Goal: Task Accomplishment & Management: Manage account settings

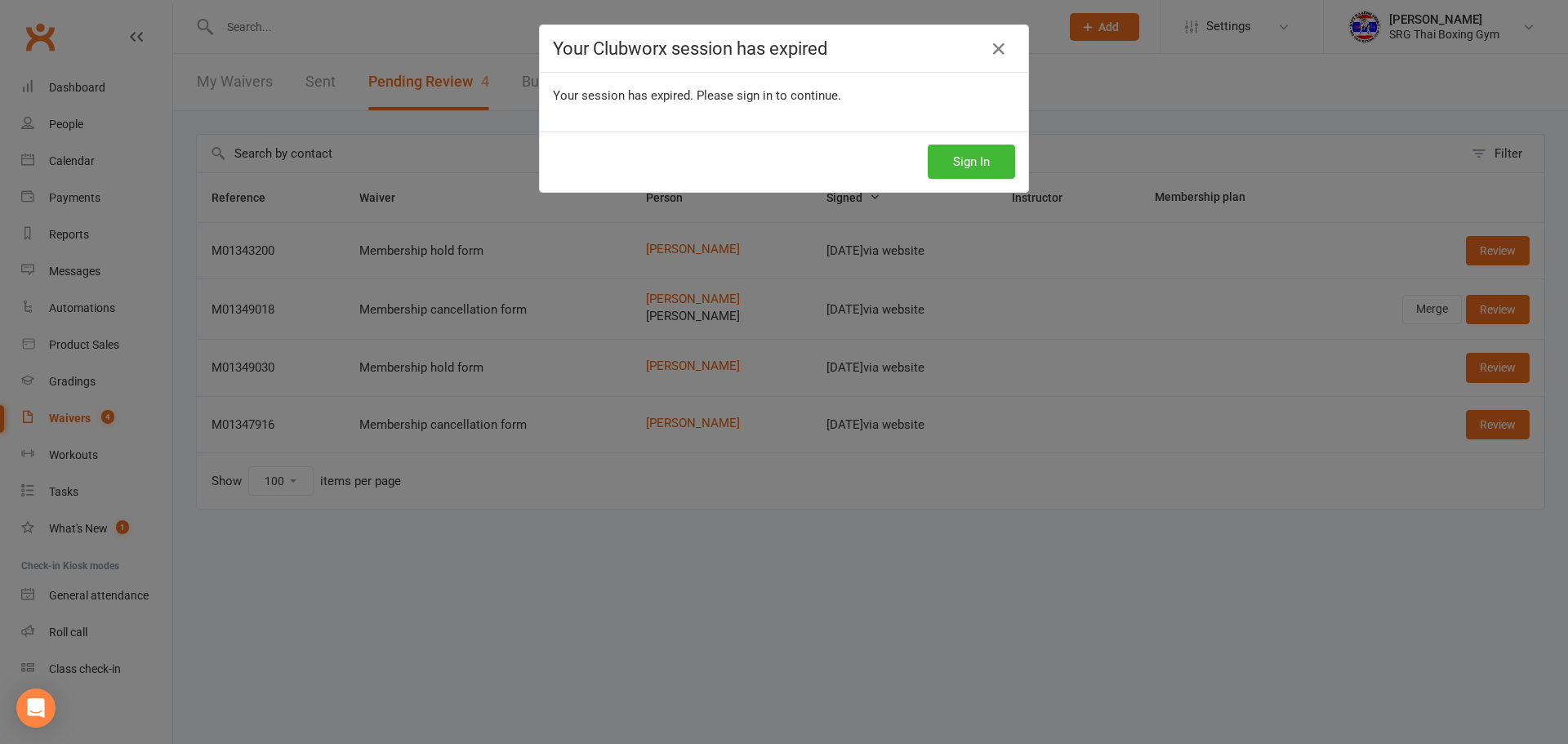
select select "100"
click at [970, 154] on button "Sign In" at bounding box center [971, 161] width 87 height 34
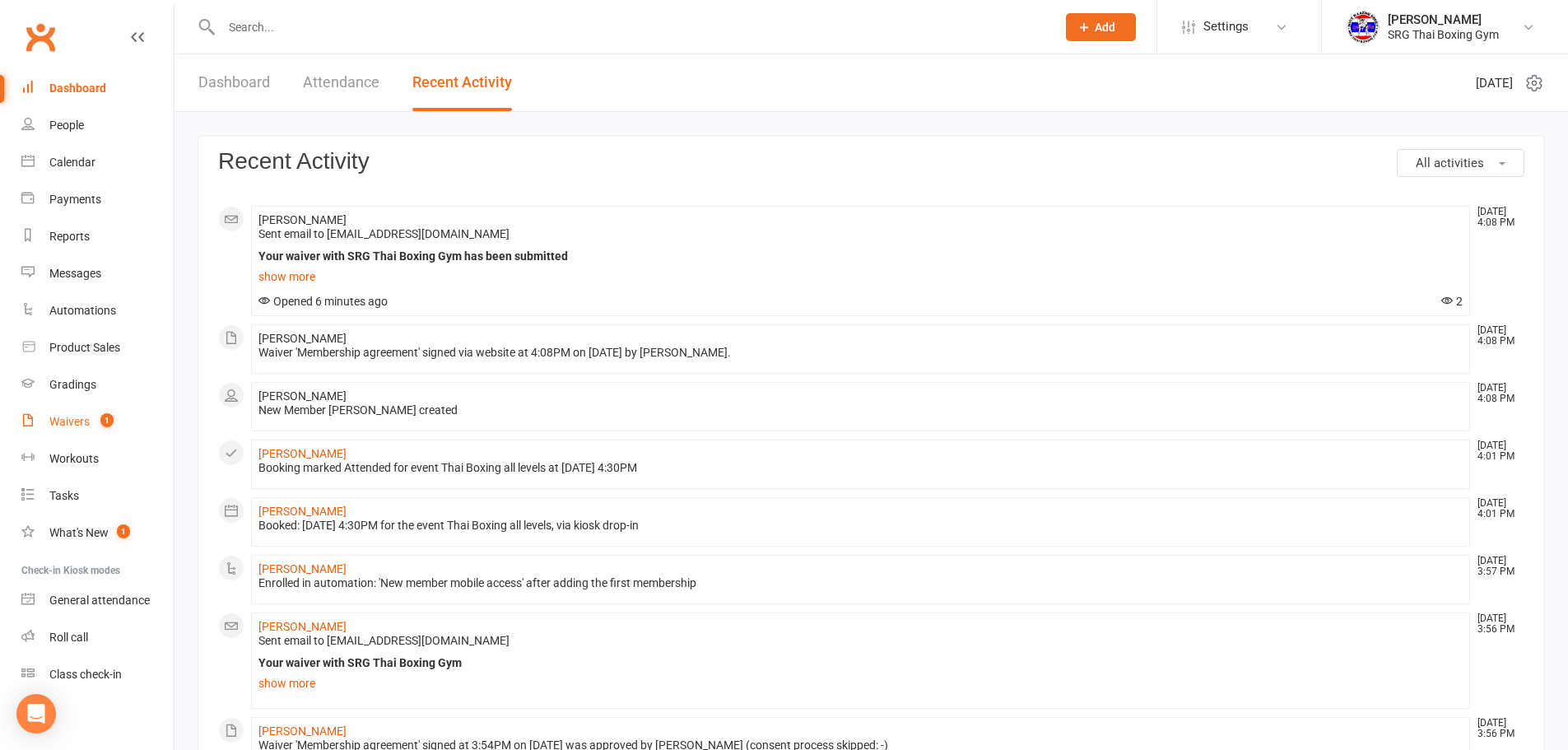
click at [115, 428] on link "Waivers 1" at bounding box center [98, 422] width 152 height 38
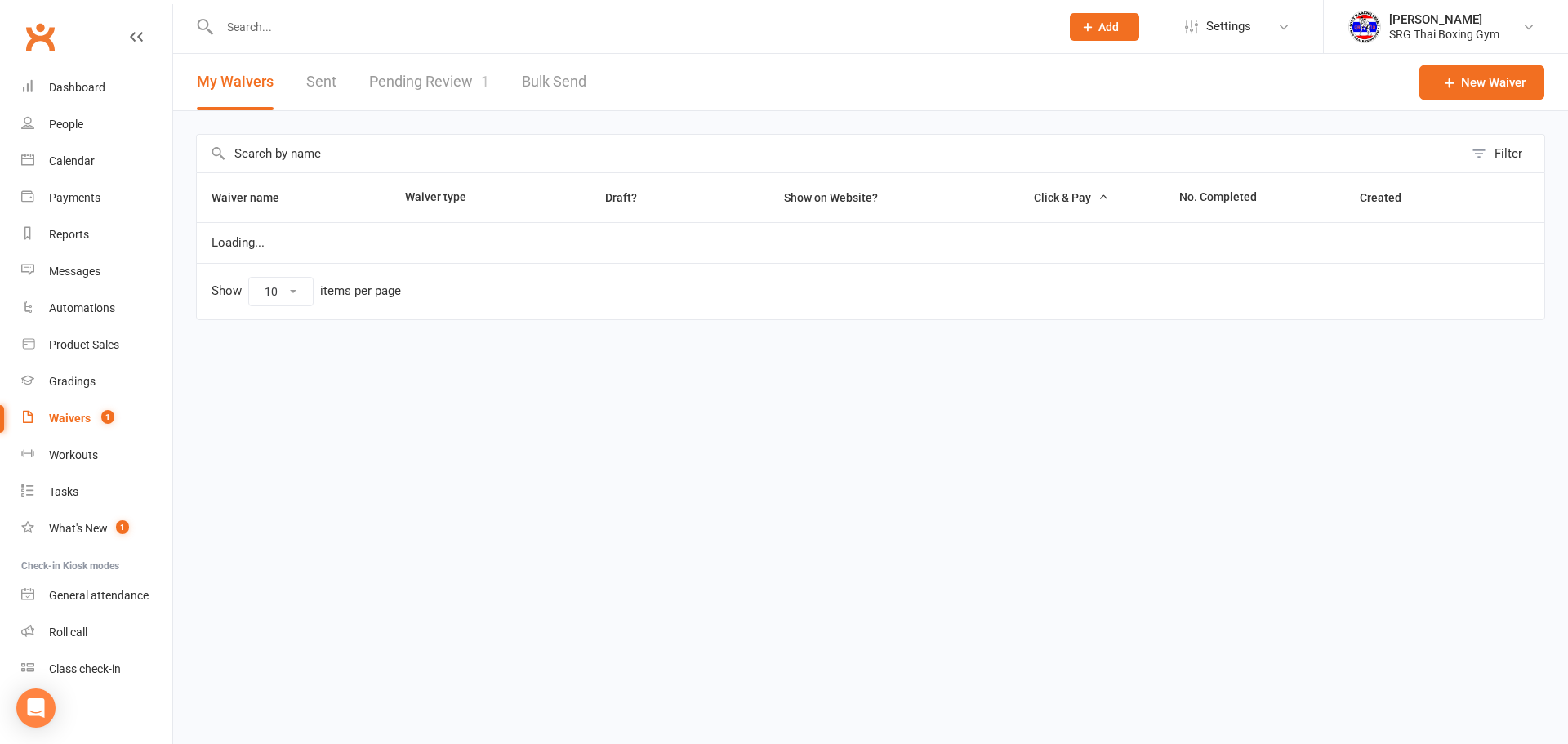
click at [437, 74] on link "Pending Review 1" at bounding box center [429, 82] width 120 height 57
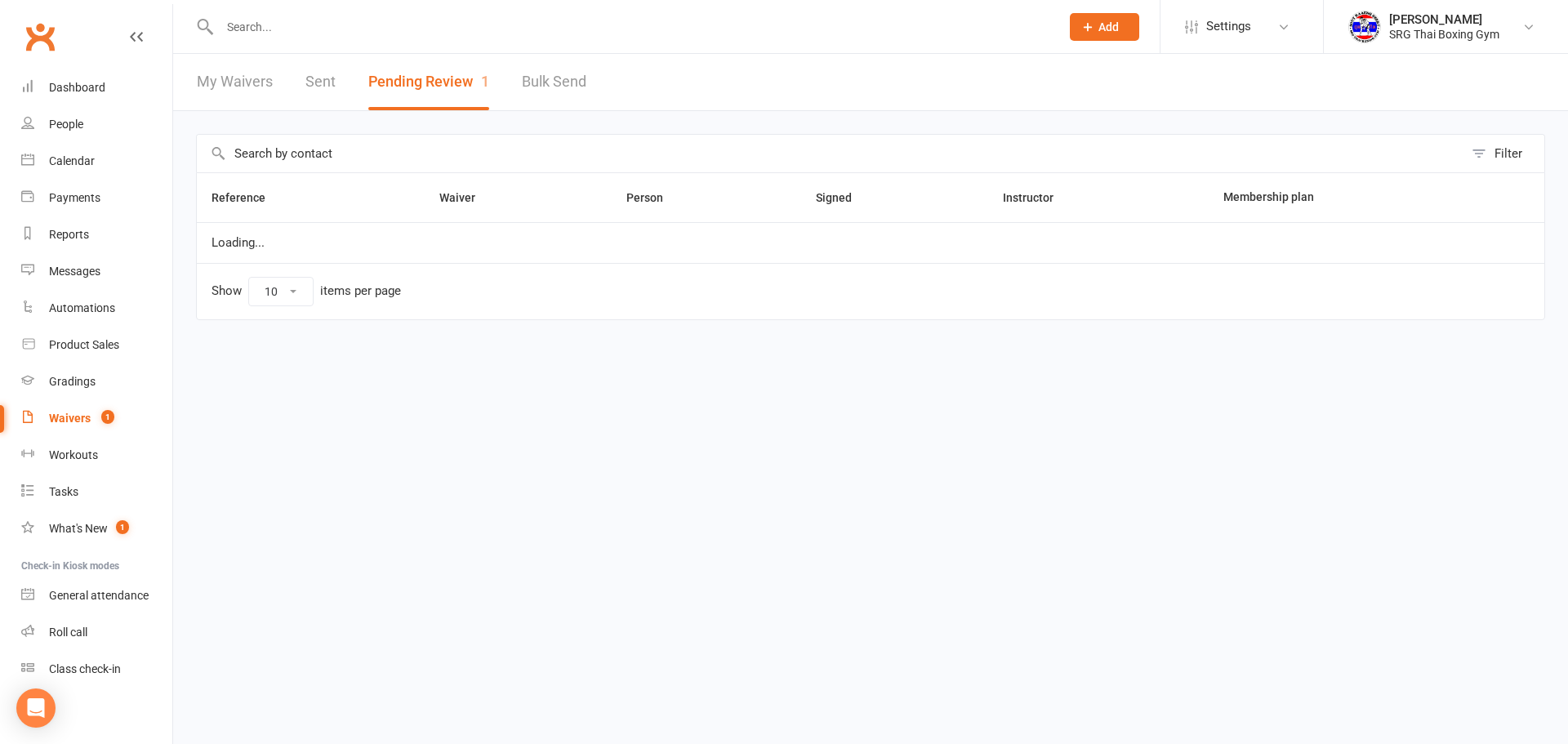
select select "100"
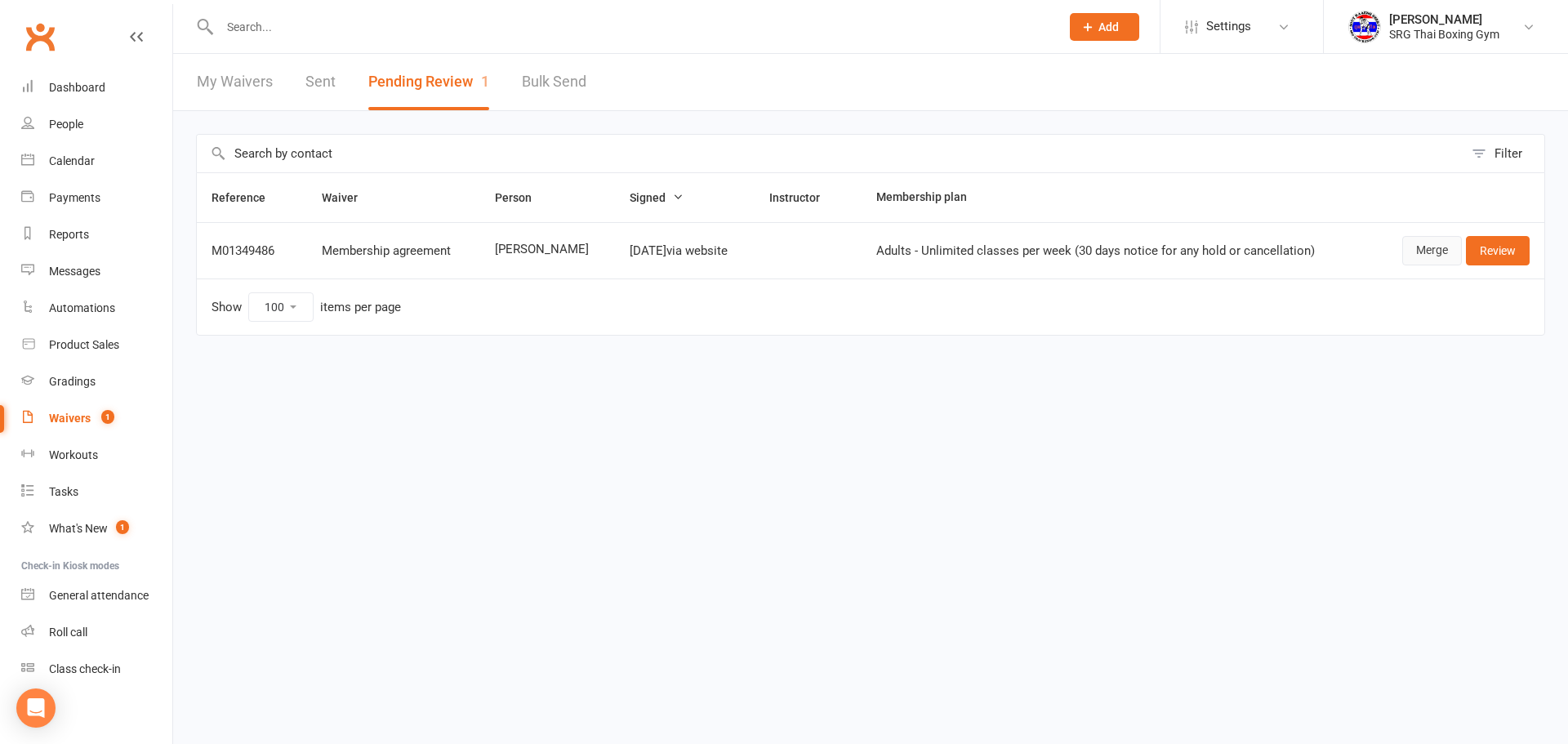
click at [1428, 251] on link "Merge" at bounding box center [1431, 251] width 60 height 30
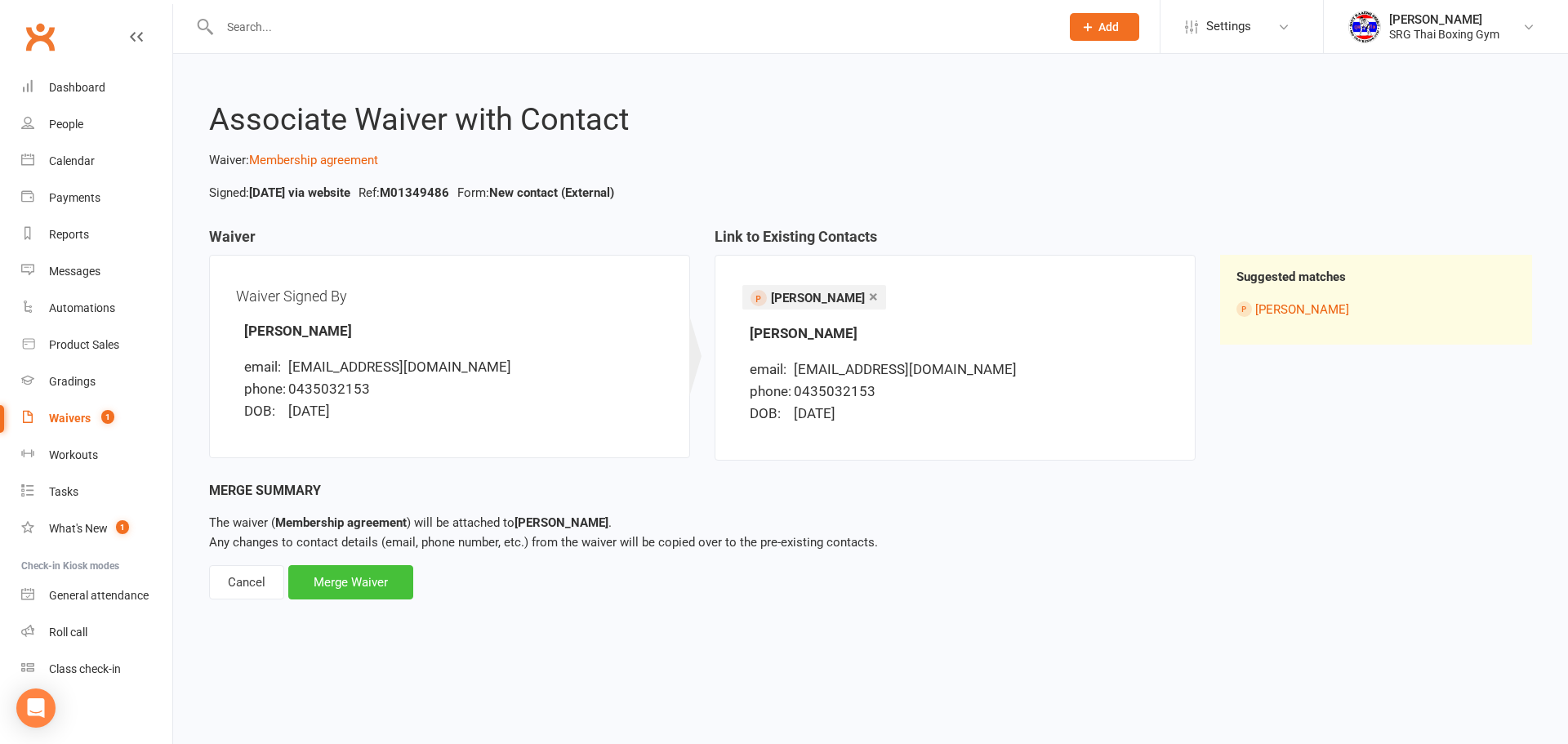
click at [385, 589] on div "Merge Waiver" at bounding box center [351, 582] width 125 height 34
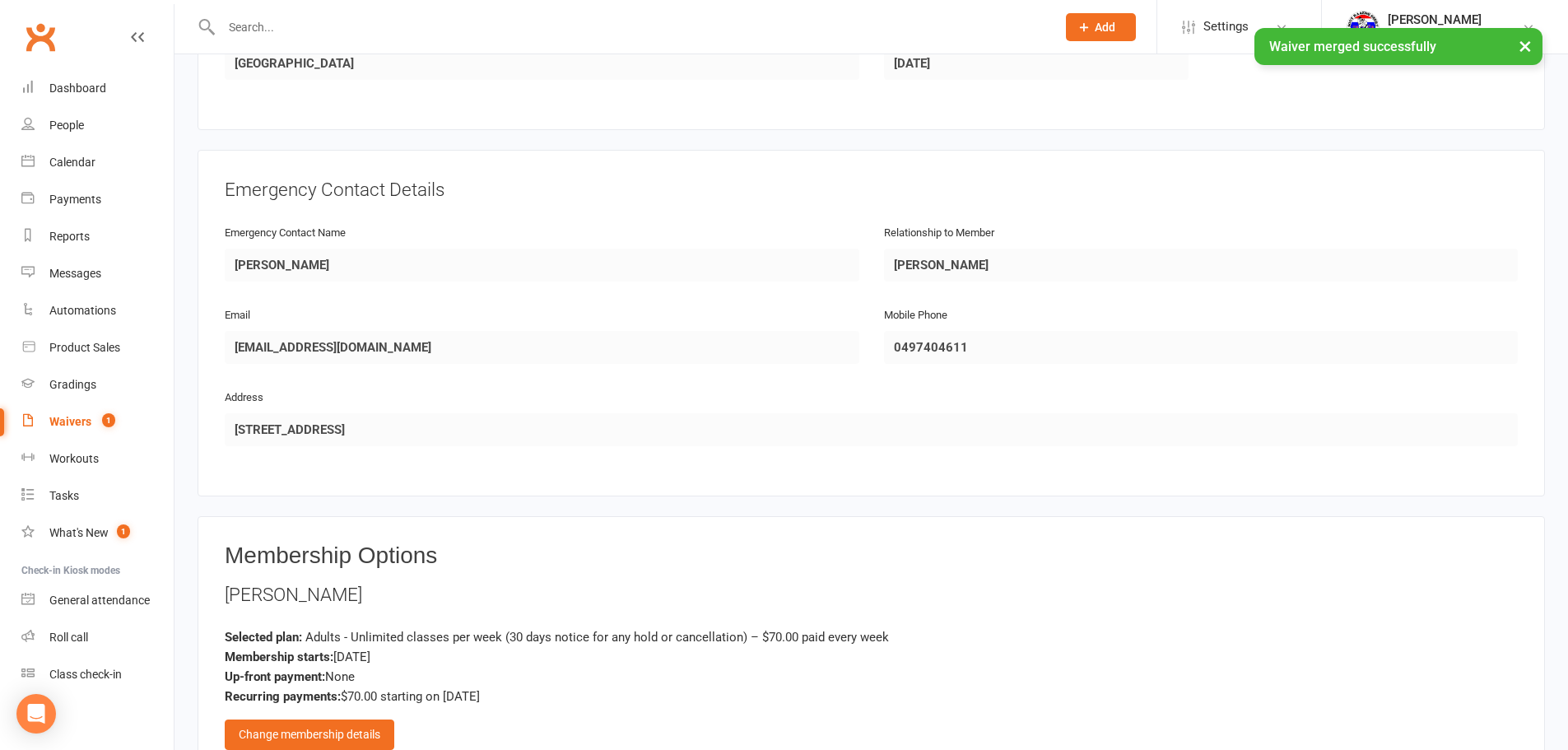
scroll to position [906, 0]
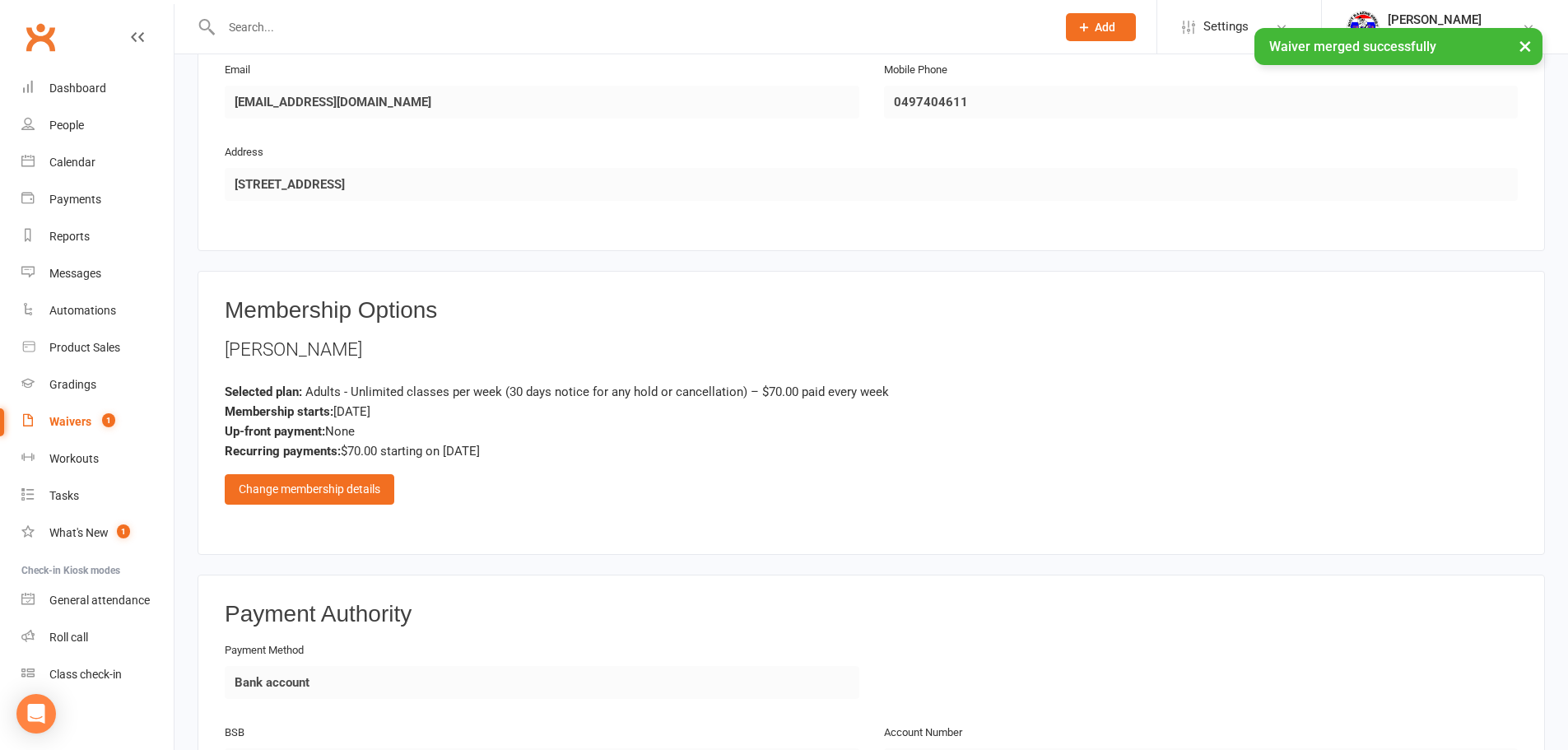
click at [301, 508] on div "Membership Options [PERSON_NAME] Selected plan: Adults - Unlimited classes per …" at bounding box center [871, 412] width 1293 height 230
click at [334, 498] on div "Change membership details" at bounding box center [309, 489] width 170 height 30
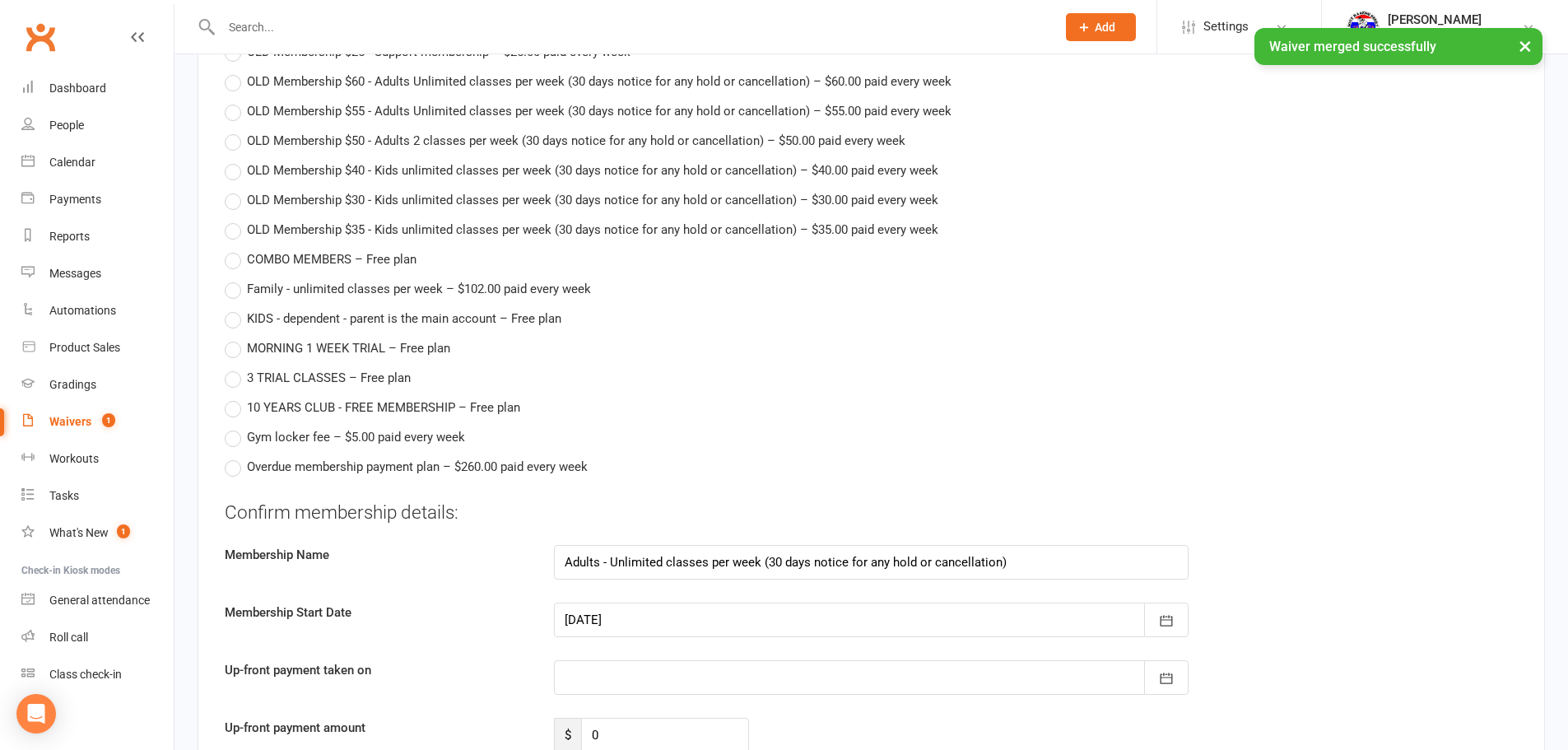
scroll to position [1729, 0]
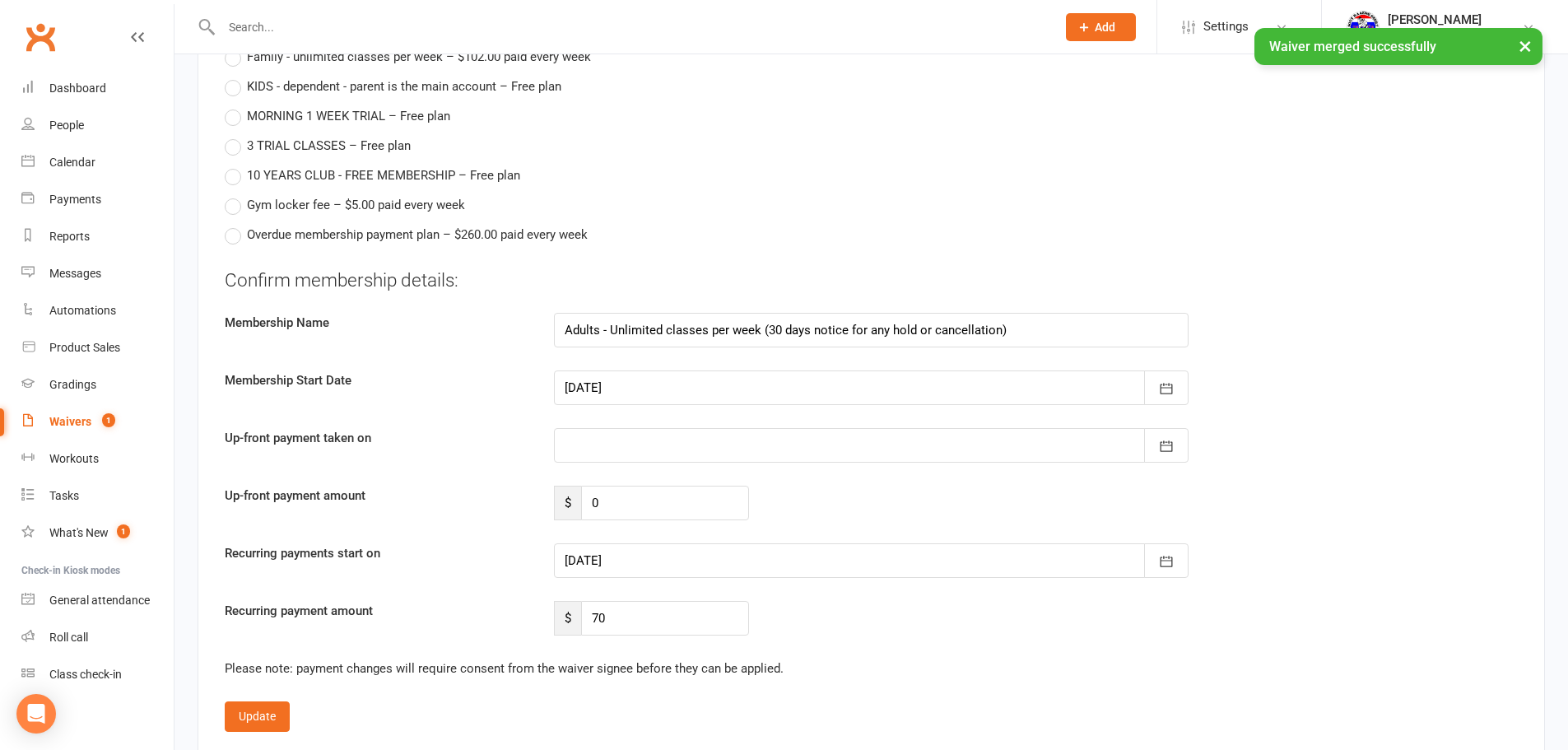
click at [664, 387] on div at bounding box center [871, 387] width 635 height 35
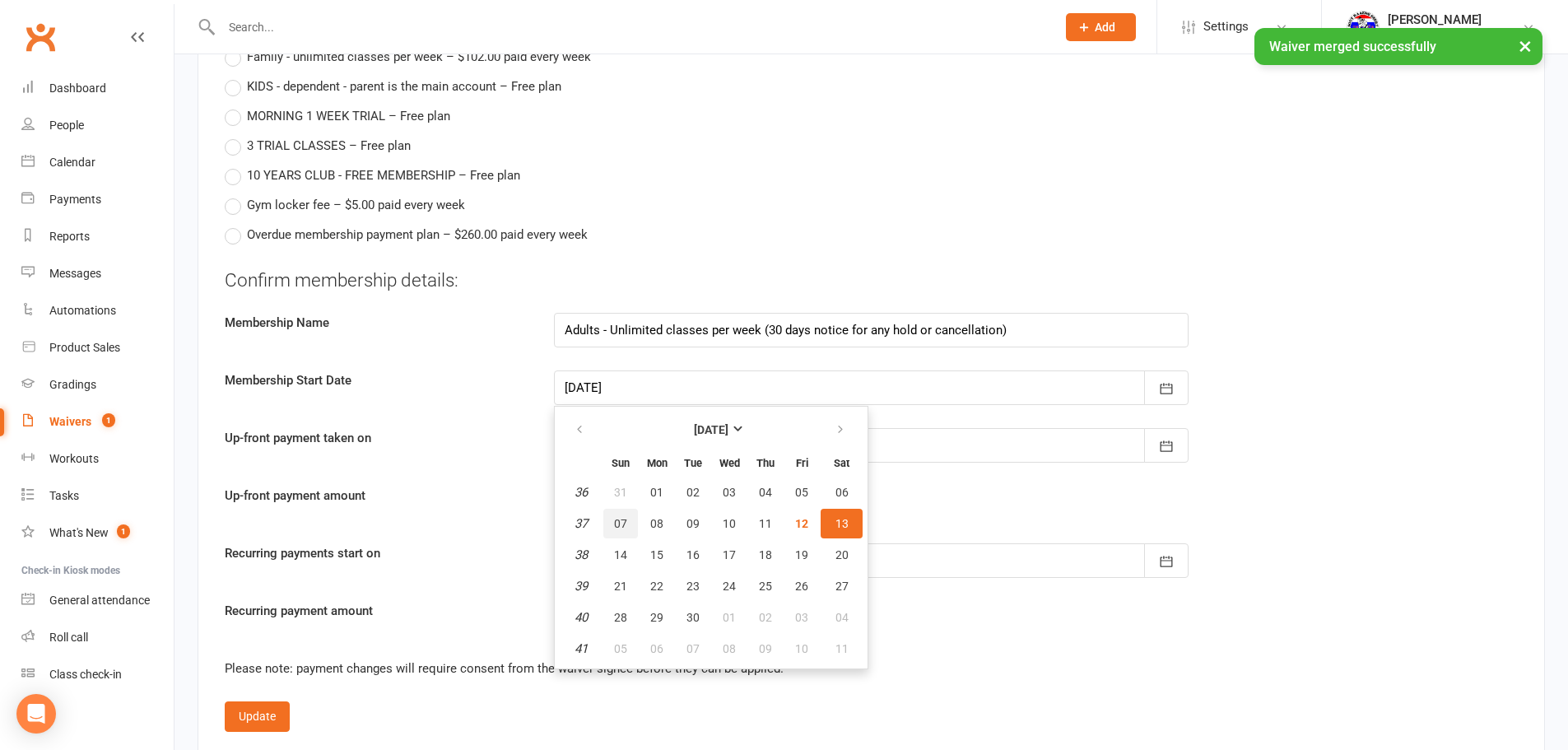
click at [617, 513] on button "07" at bounding box center [621, 524] width 35 height 30
type input "[DATE]"
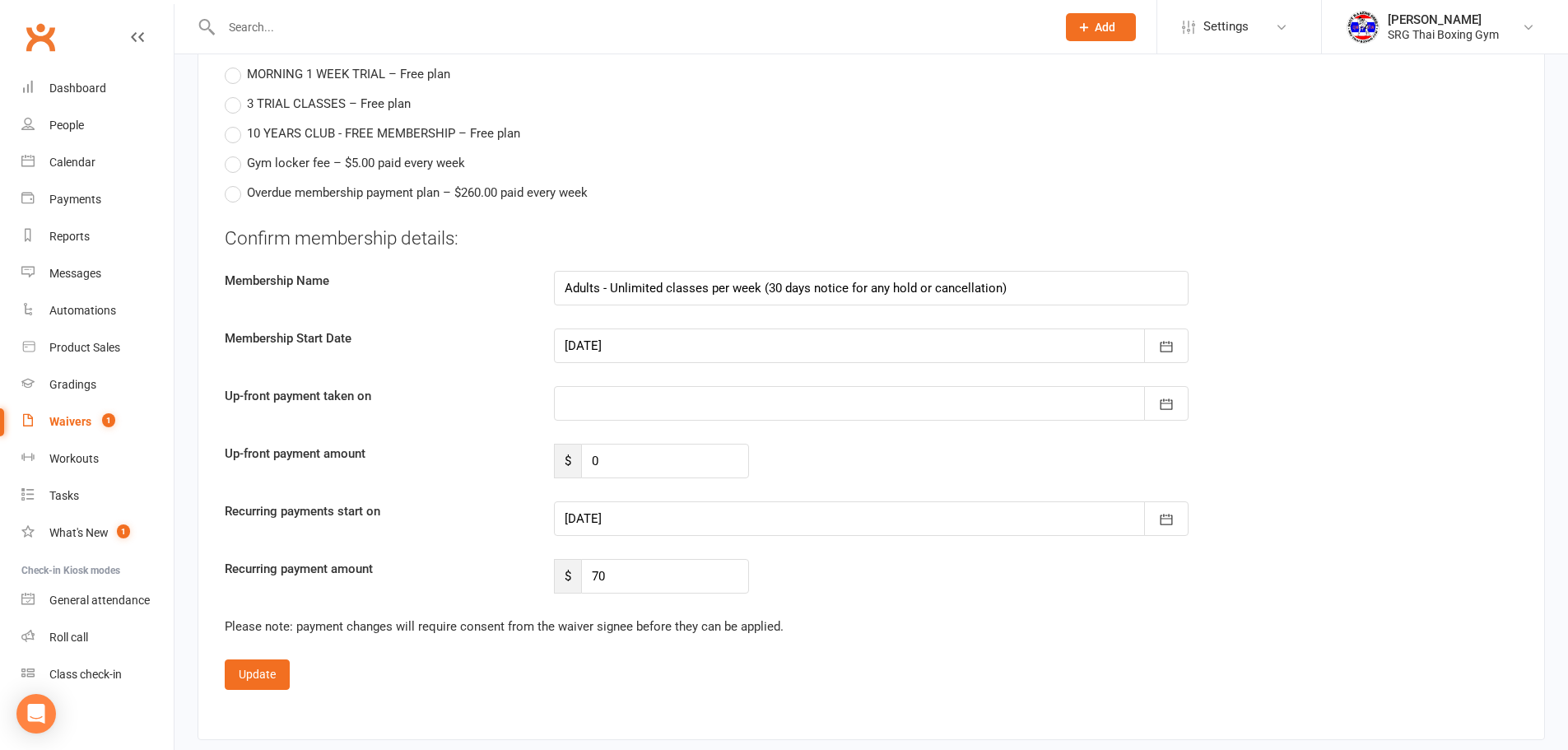
scroll to position [1810, 0]
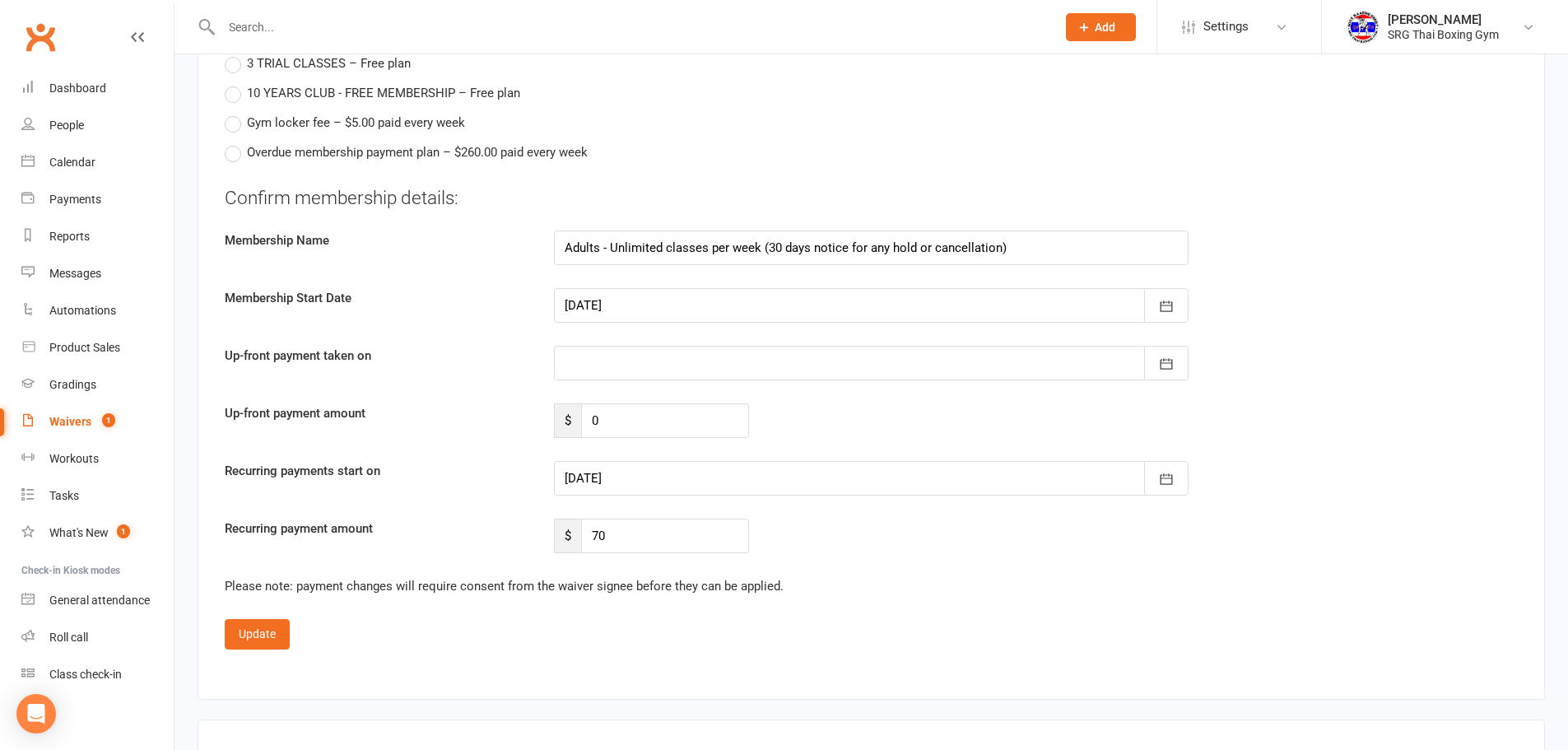
click at [751, 488] on div at bounding box center [871, 478] width 635 height 35
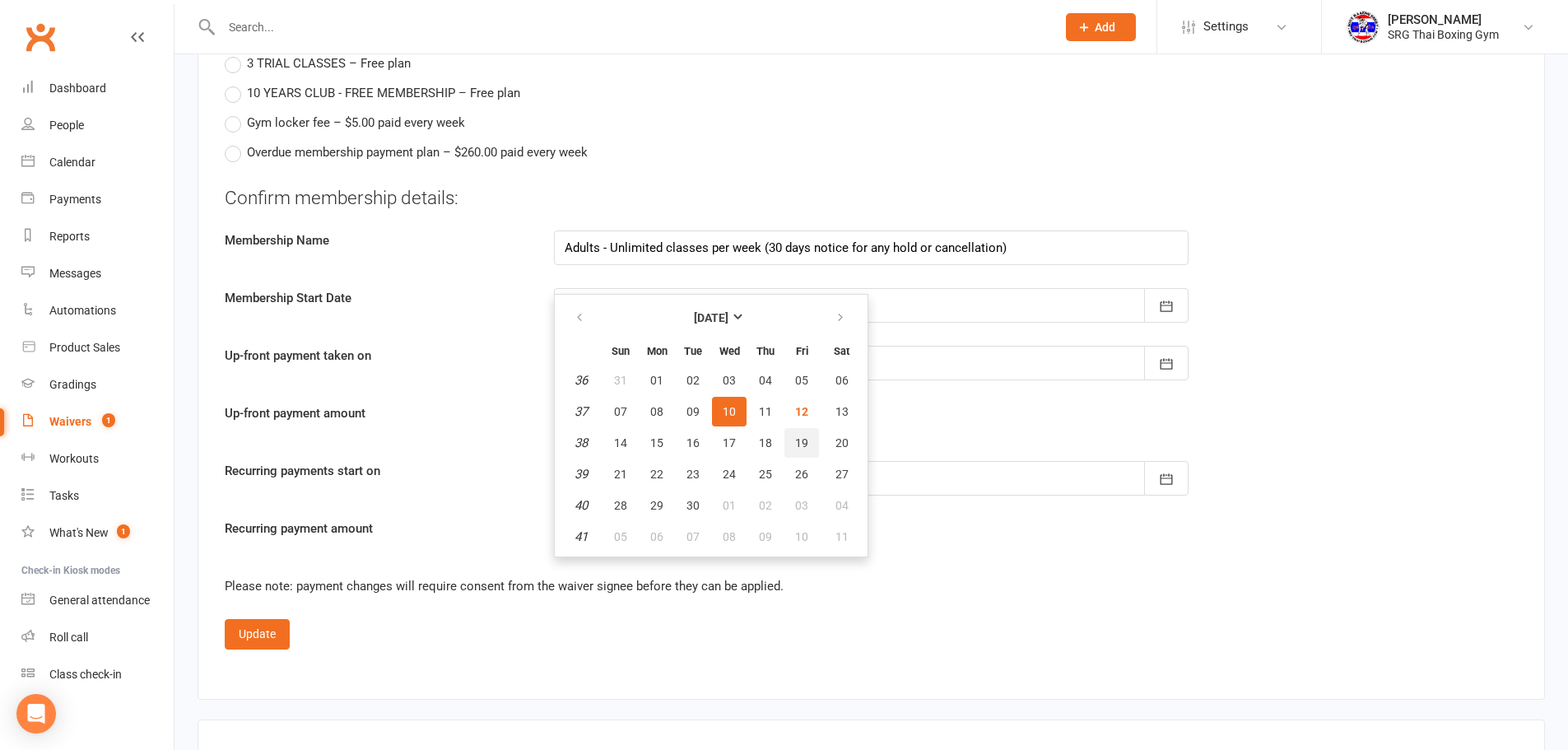
click at [796, 446] on span "19" at bounding box center [802, 442] width 13 height 13
type input "[DATE]"
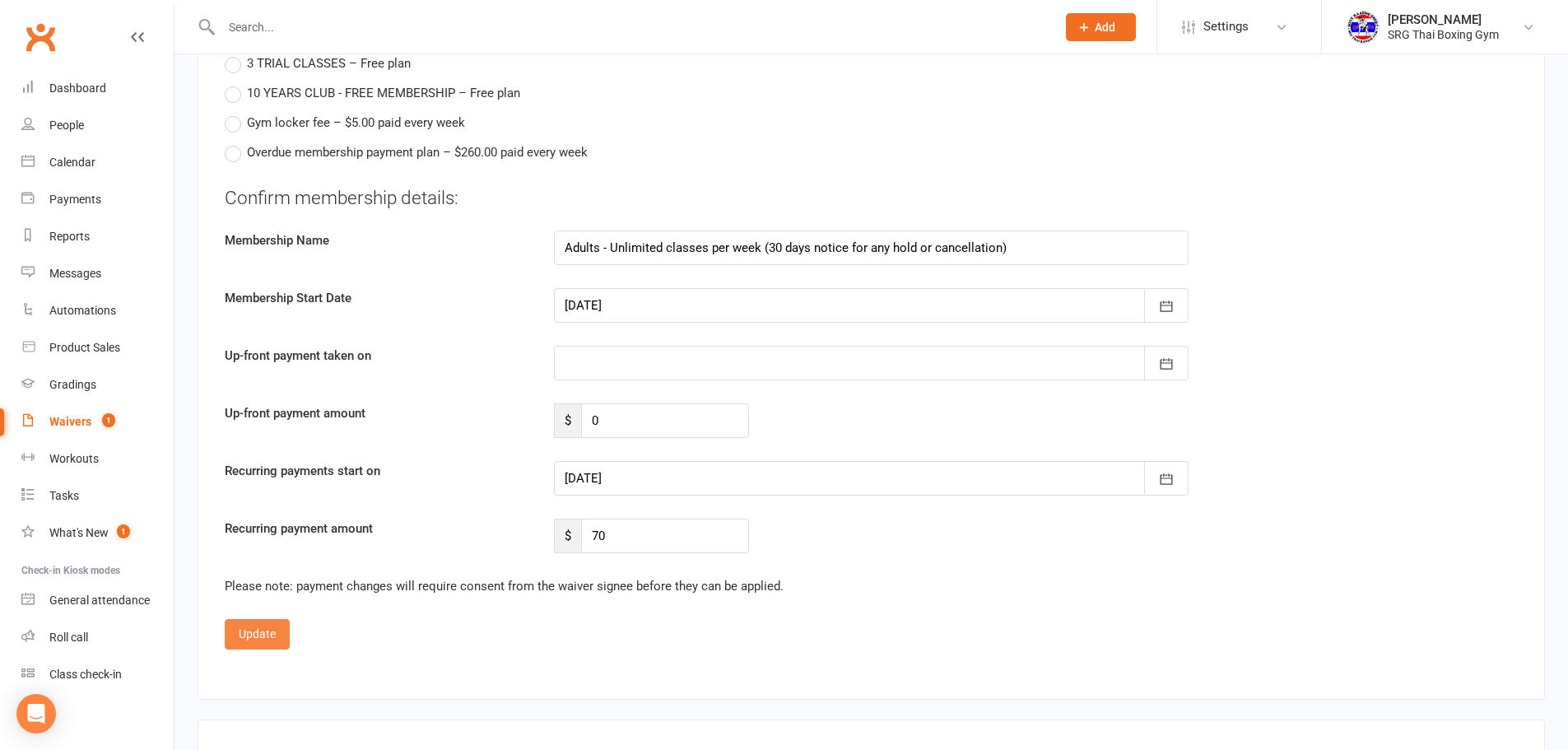
click at [264, 645] on button "Update" at bounding box center [257, 634] width 65 height 30
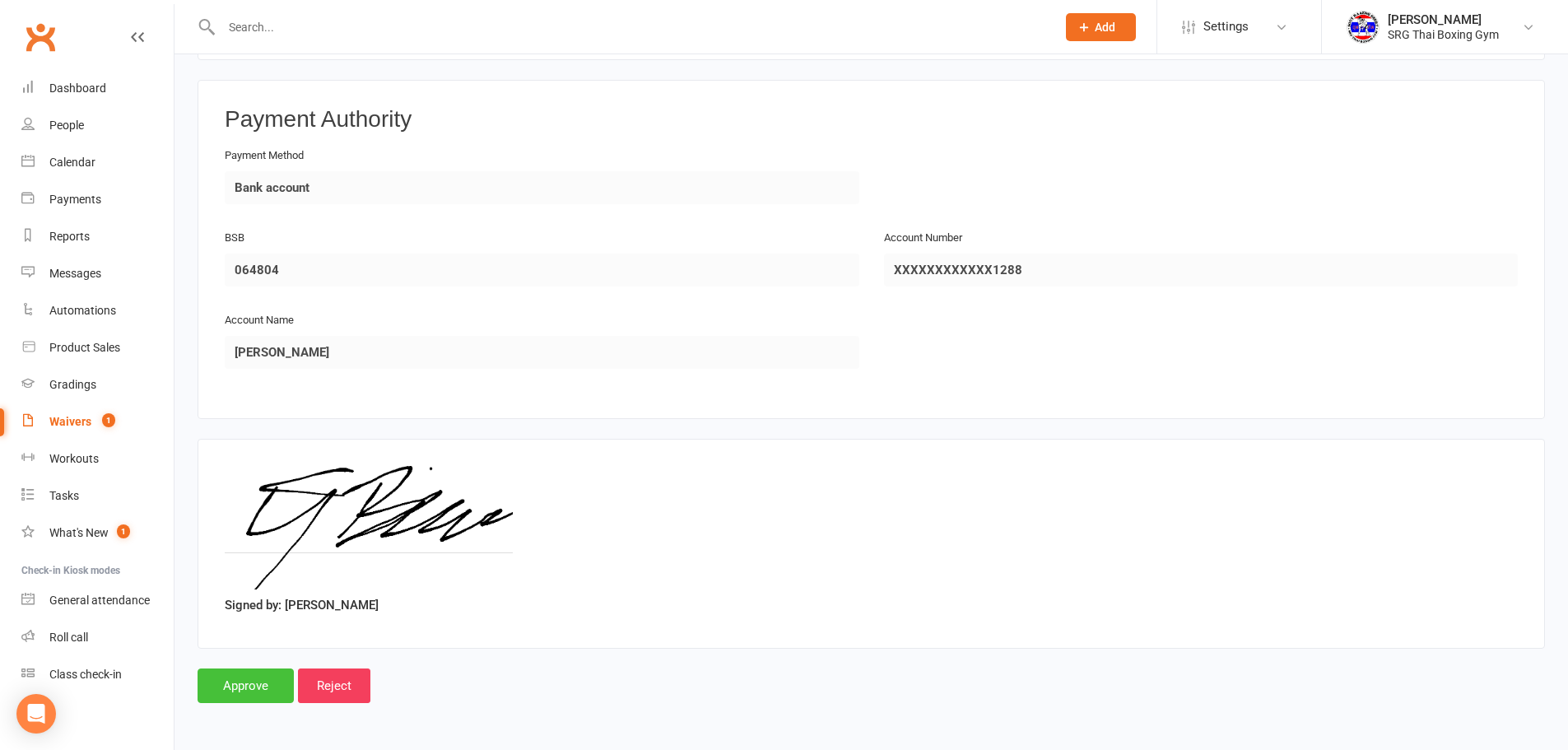
click at [284, 697] on input "Approve" at bounding box center [246, 685] width 97 height 35
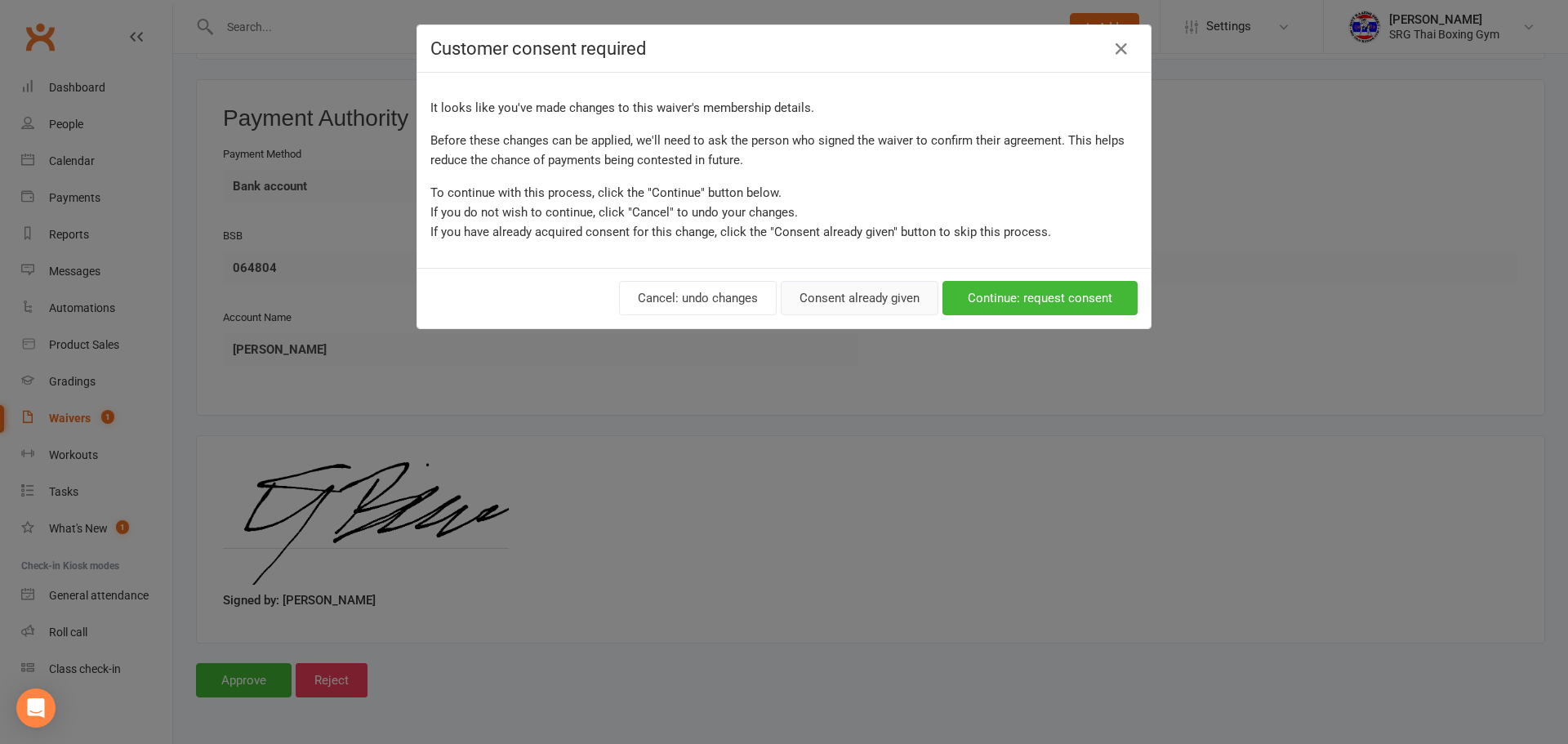
click at [836, 298] on button "Consent already given" at bounding box center [858, 298] width 157 height 34
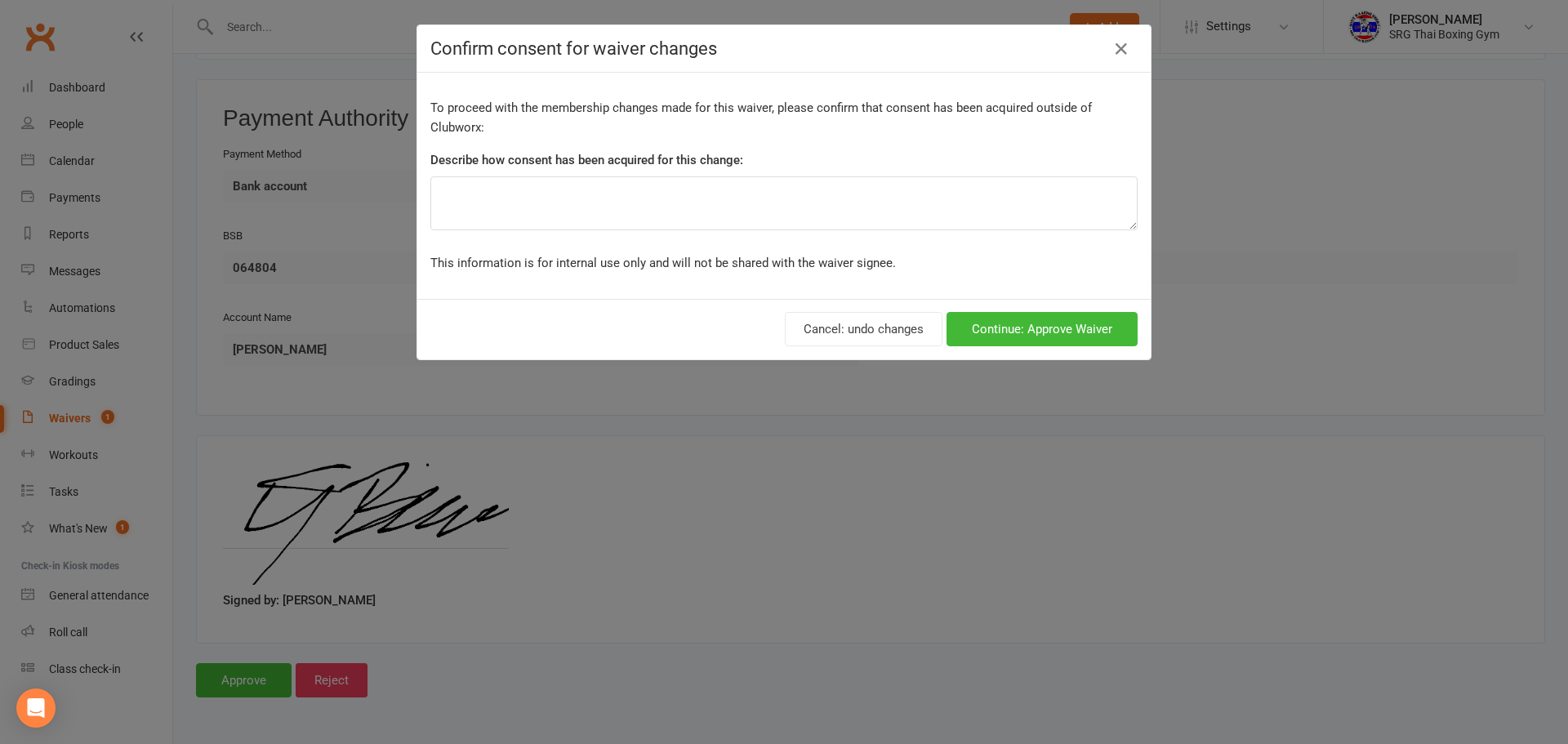
click at [791, 170] on div "Describe how consent has been acquired for this change:" at bounding box center [784, 164] width 707 height 26
click at [786, 191] on textarea at bounding box center [784, 204] width 707 height 54
type textarea "-"
drag, startPoint x: 1054, startPoint y: 295, endPoint x: 1051, endPoint y: 321, distance: 26.2
click at [1054, 297] on div "To proceed with the membership changes made for this waiver, please confirm tha…" at bounding box center [784, 185] width 733 height 226
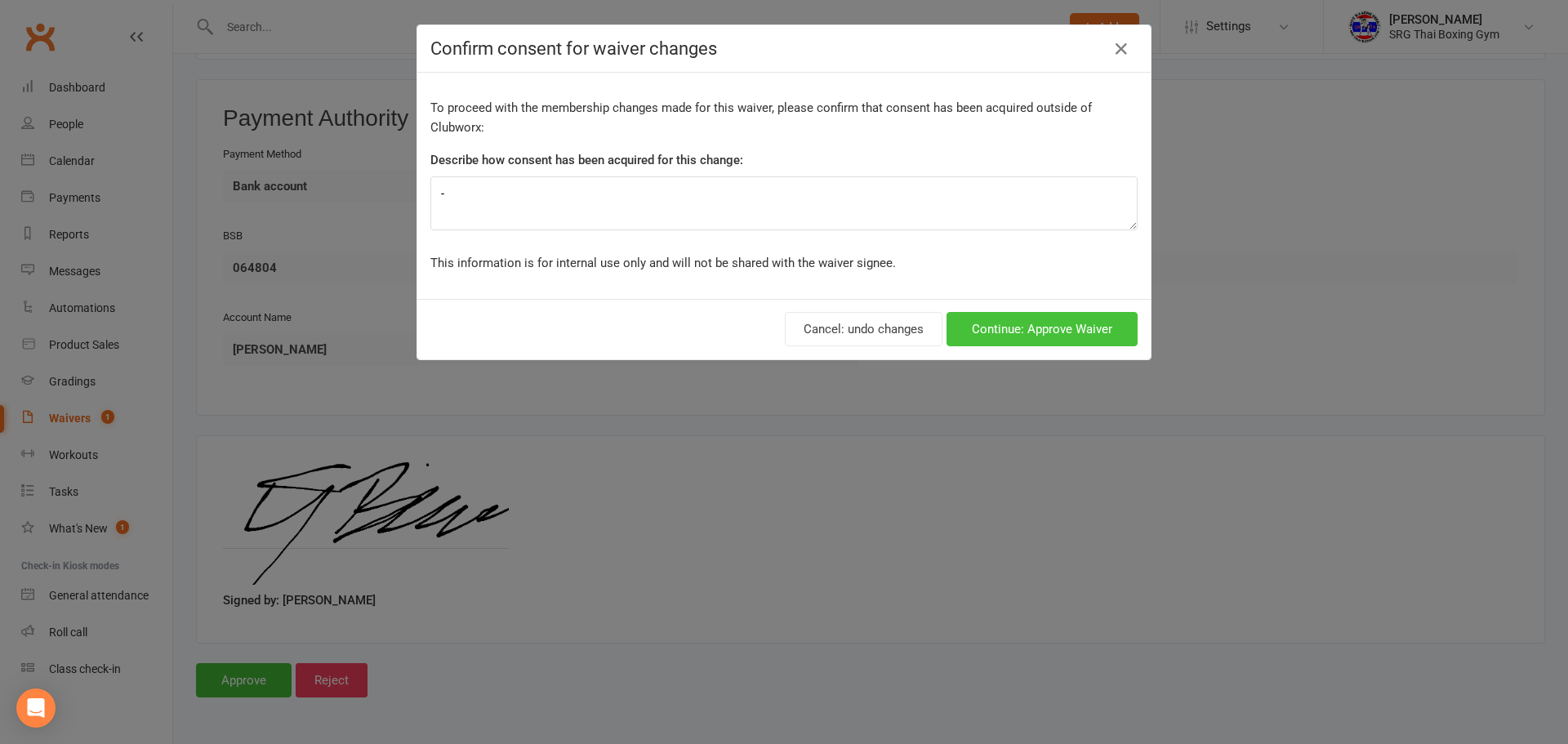
click at [1051, 324] on button "Continue: Approve Waiver" at bounding box center [1041, 328] width 191 height 34
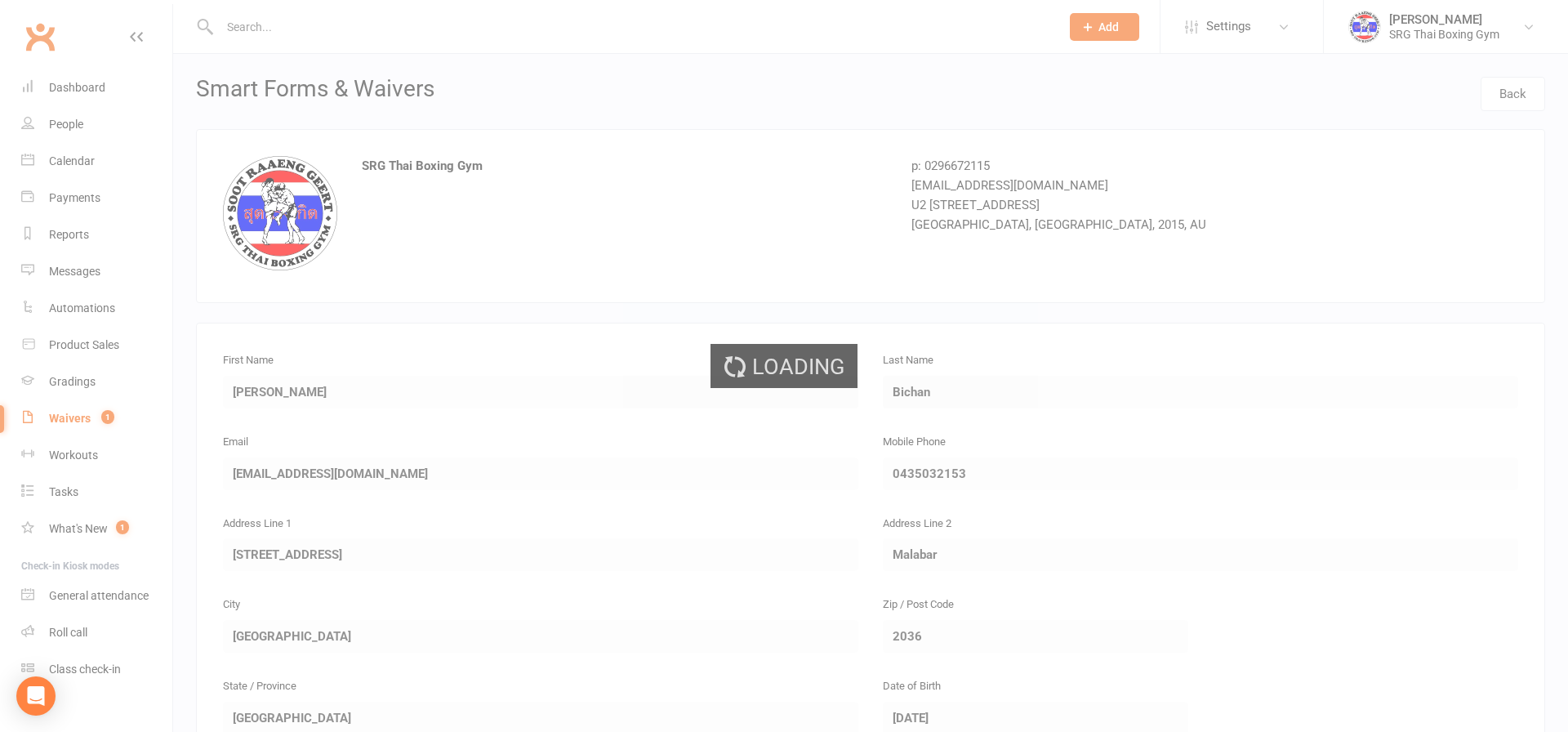
select select "100"
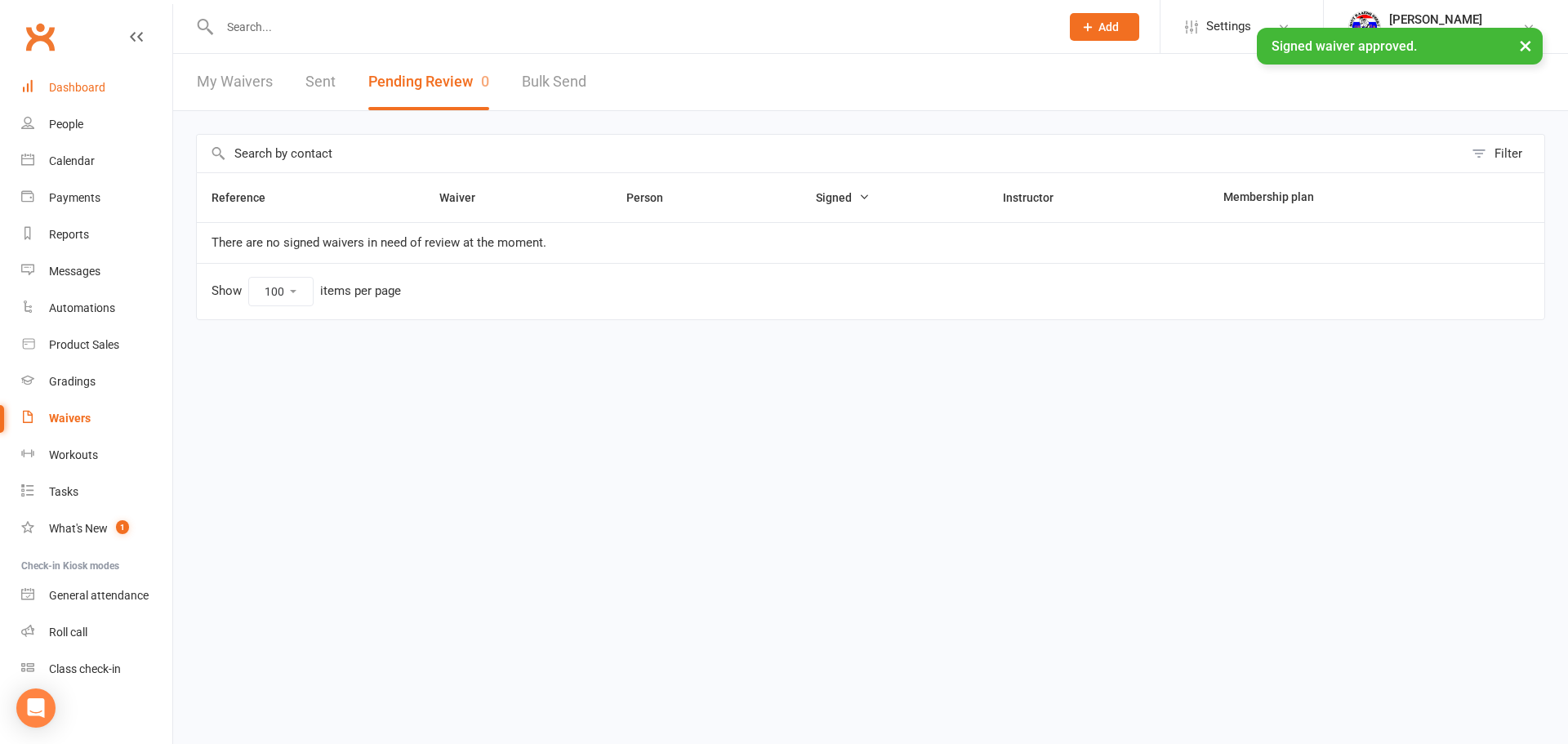
click at [153, 91] on link "Dashboard" at bounding box center [97, 88] width 151 height 37
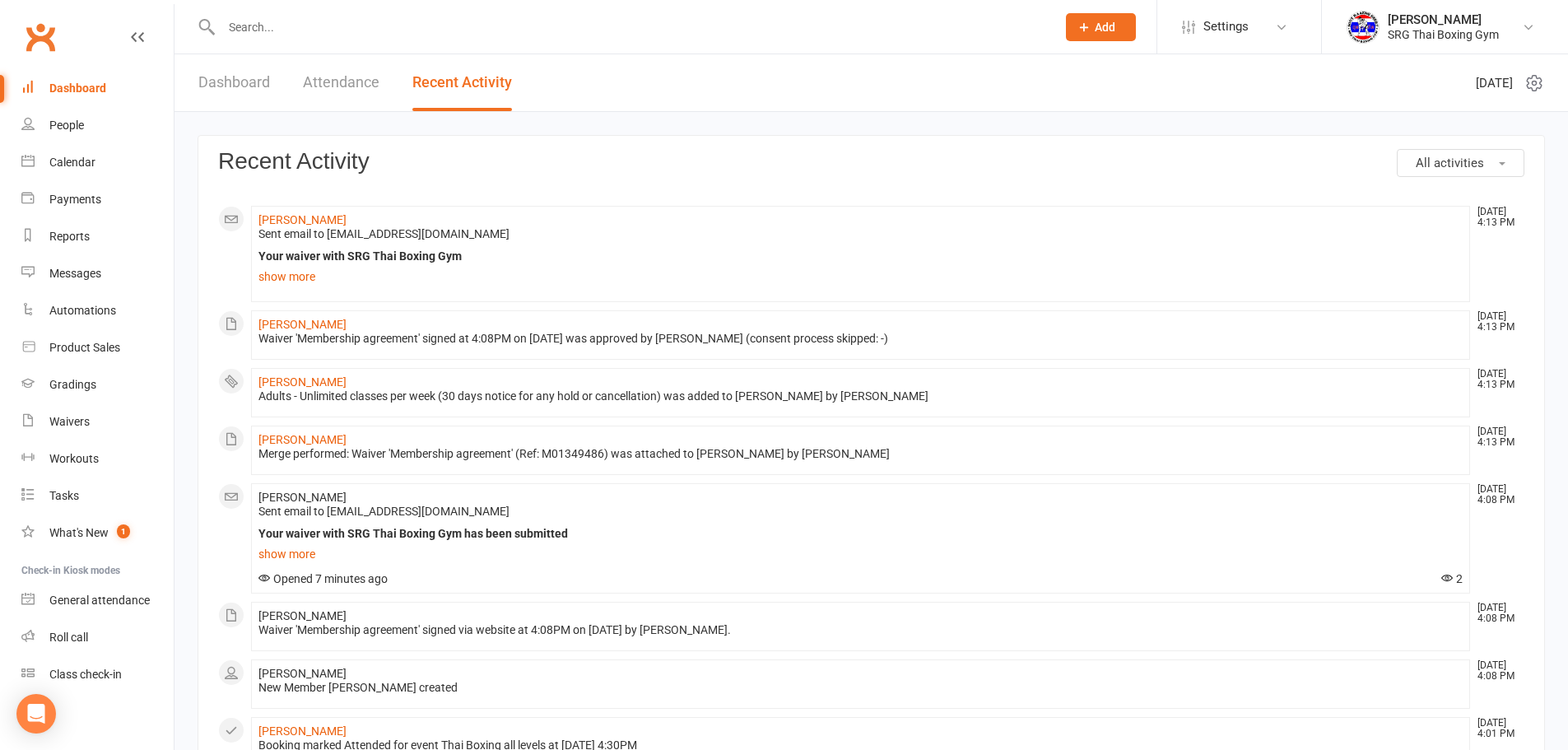
click at [245, 24] on input "text" at bounding box center [630, 27] width 828 height 23
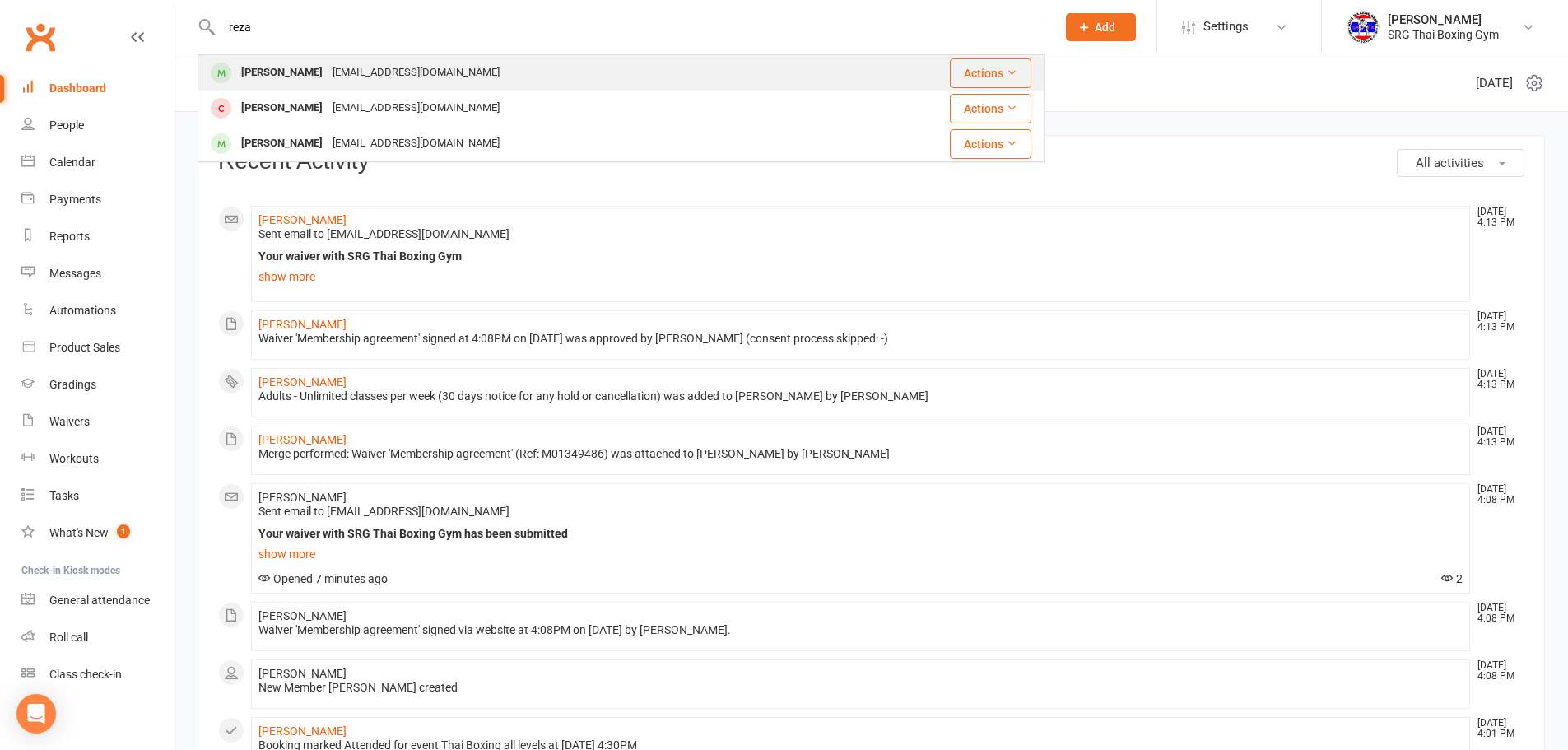
type input "reza"
click at [303, 79] on div "[PERSON_NAME]" at bounding box center [281, 72] width 91 height 23
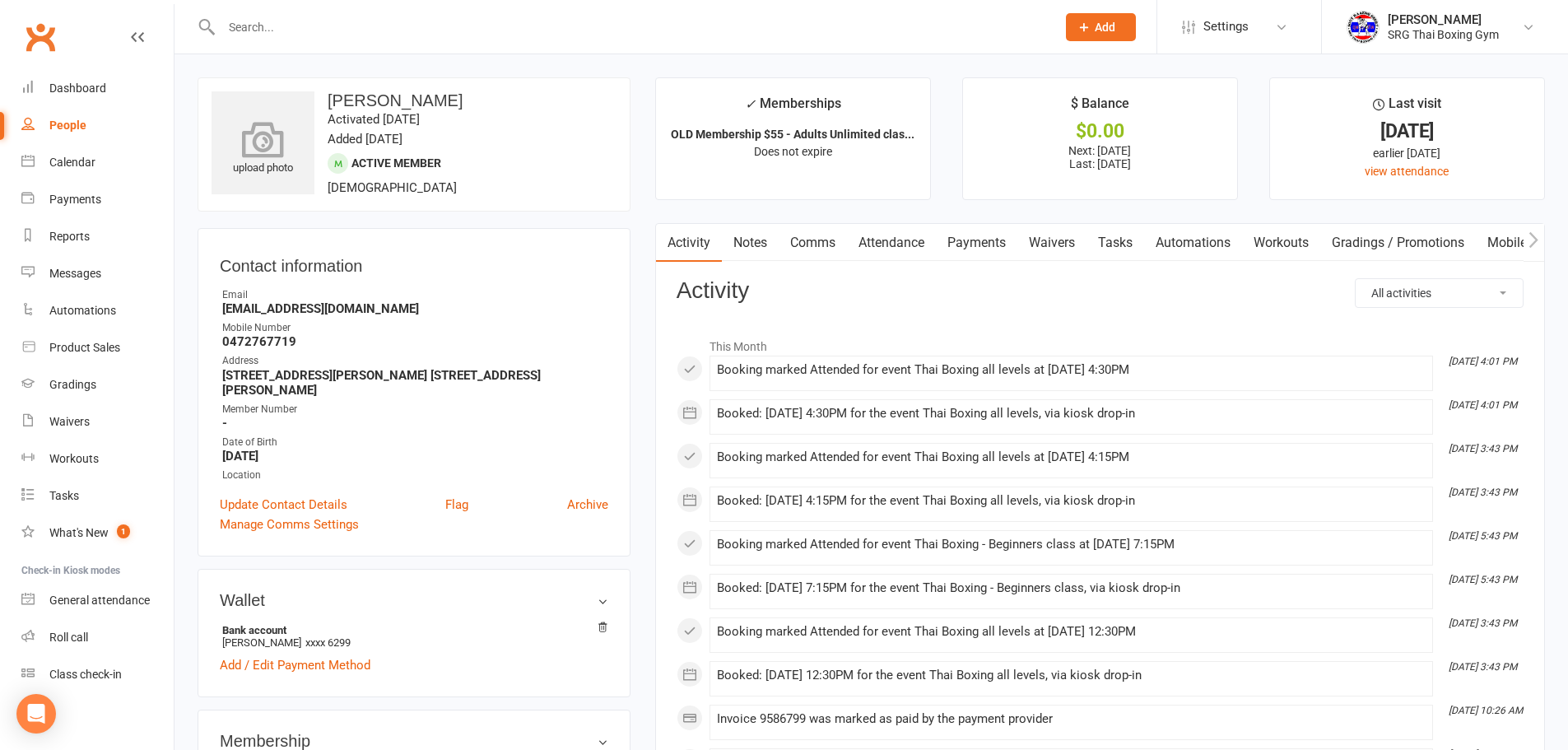
click at [294, 153] on icon at bounding box center [263, 139] width 113 height 37
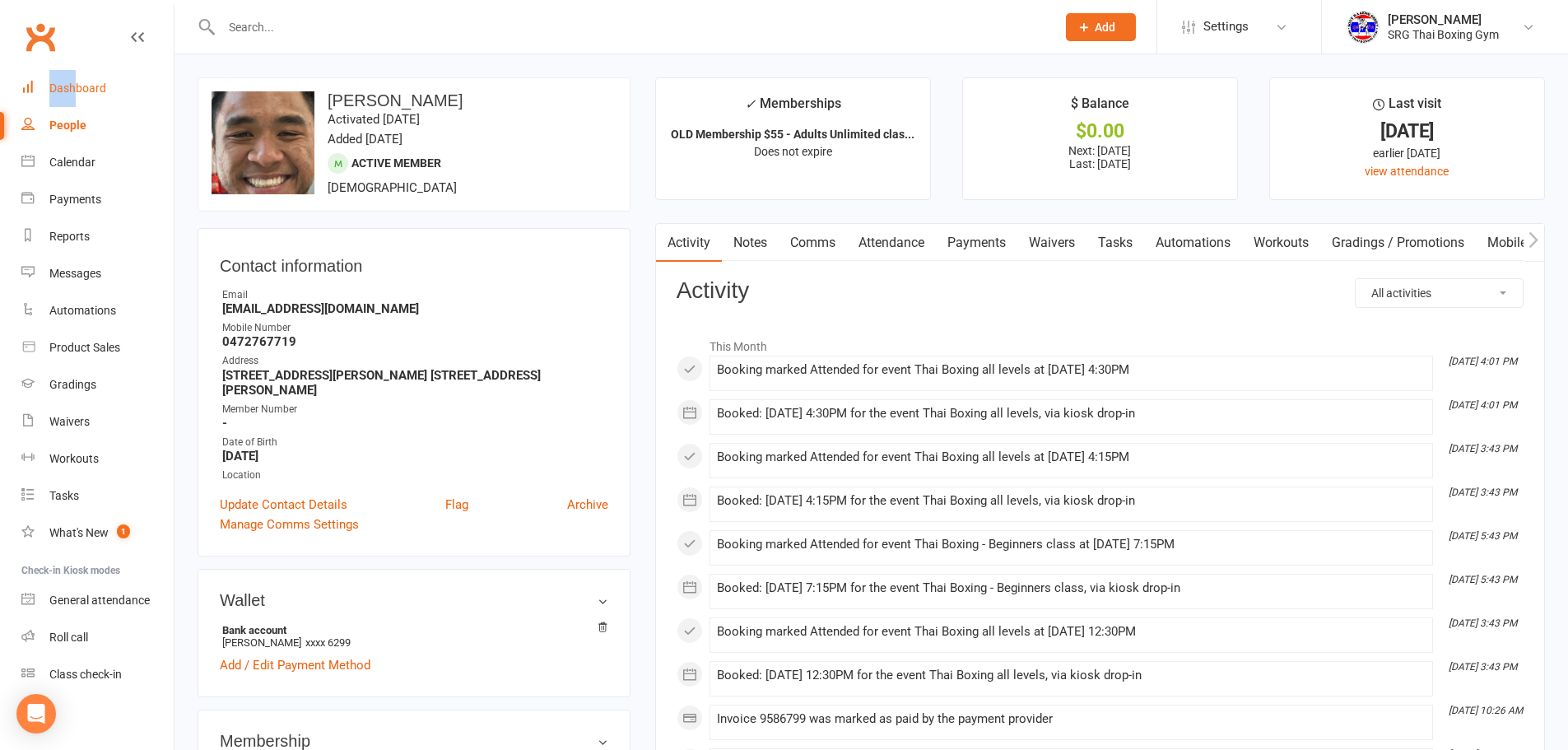
click at [72, 74] on nav "Clubworx Dashboard People Calendar Payments Reports Messages Automations Produc…" at bounding box center [87, 379] width 174 height 750
click at [71, 86] on div "Dashboard" at bounding box center [78, 88] width 57 height 13
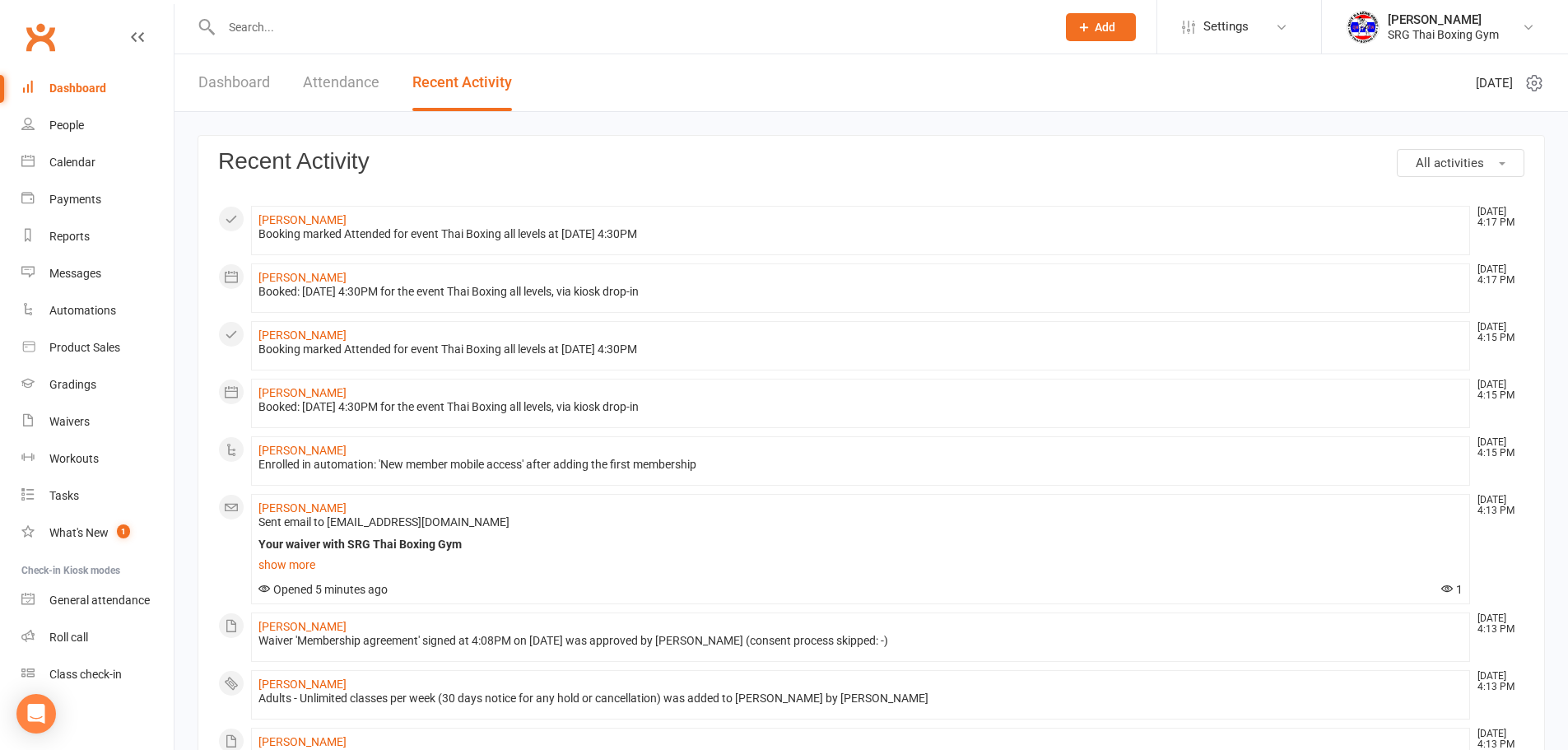
click at [182, 56] on div "Dashboard Attendance Recent Activity" at bounding box center [354, 82] width 361 height 57
click at [200, 70] on link "Dashboard" at bounding box center [234, 82] width 71 height 57
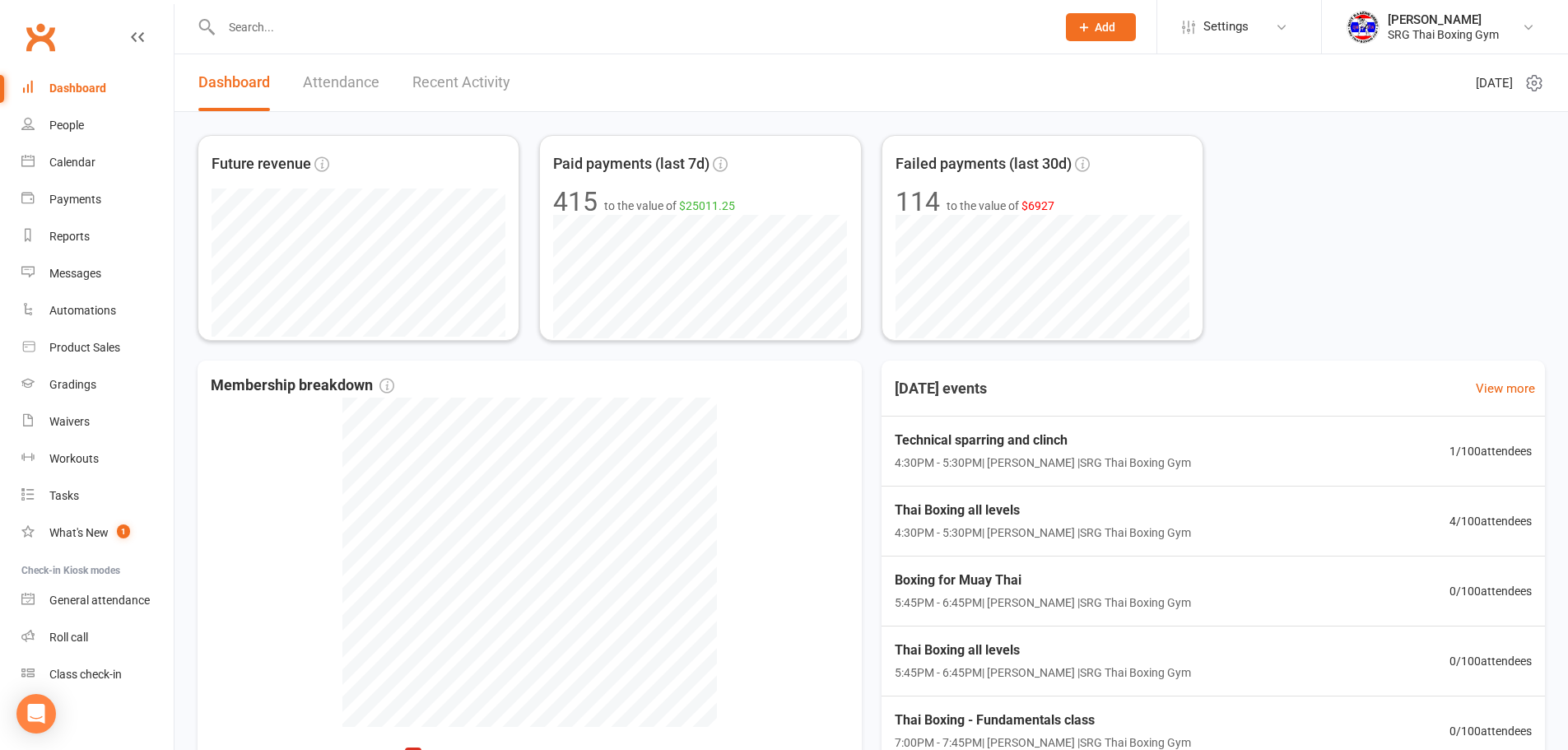
click at [352, 78] on link "Attendance" at bounding box center [341, 82] width 77 height 57
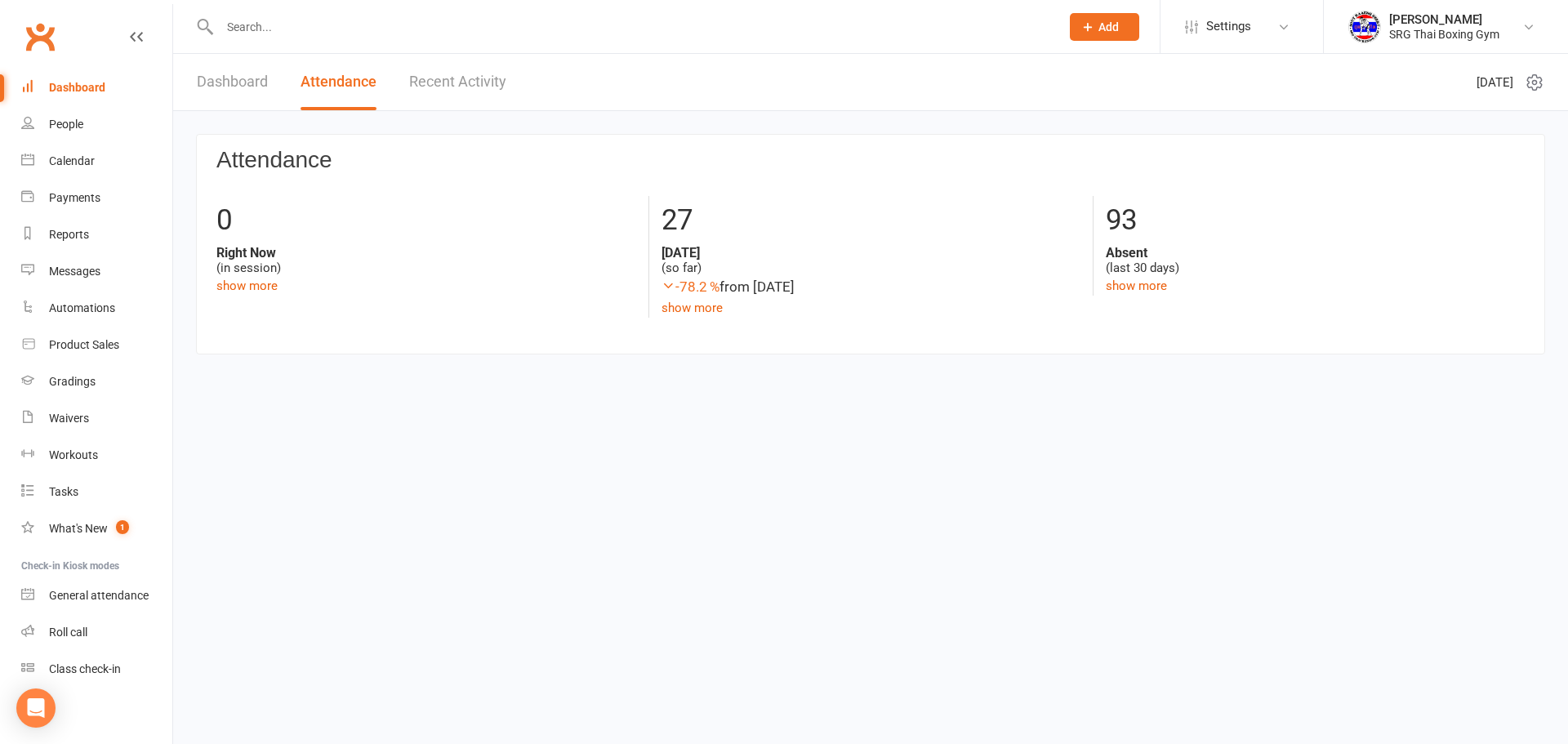
drag, startPoint x: 251, startPoint y: 90, endPoint x: 306, endPoint y: 86, distance: 55.1
click at [251, 90] on link "Dashboard" at bounding box center [233, 82] width 71 height 57
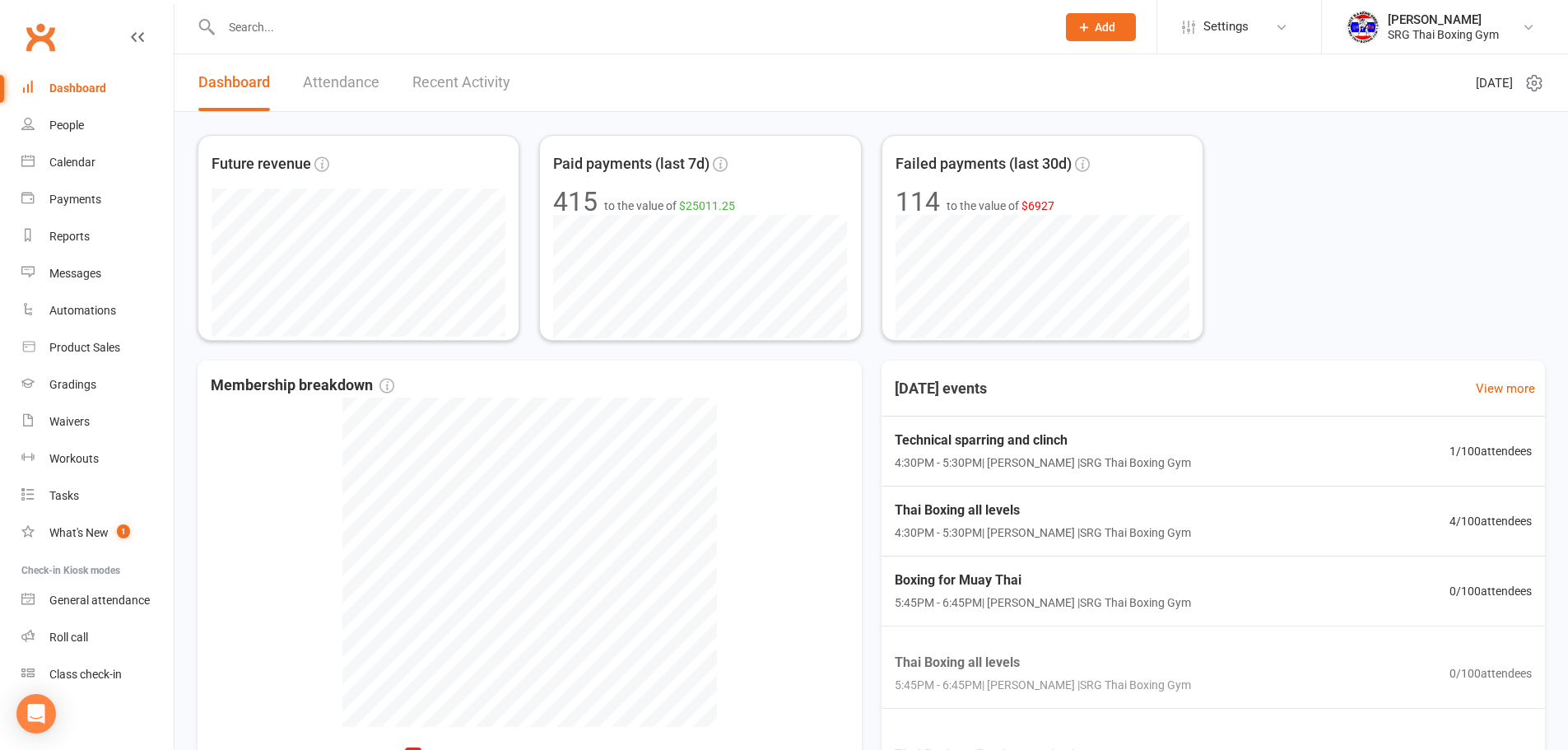
click at [414, 80] on link "Recent Activity" at bounding box center [461, 82] width 98 height 57
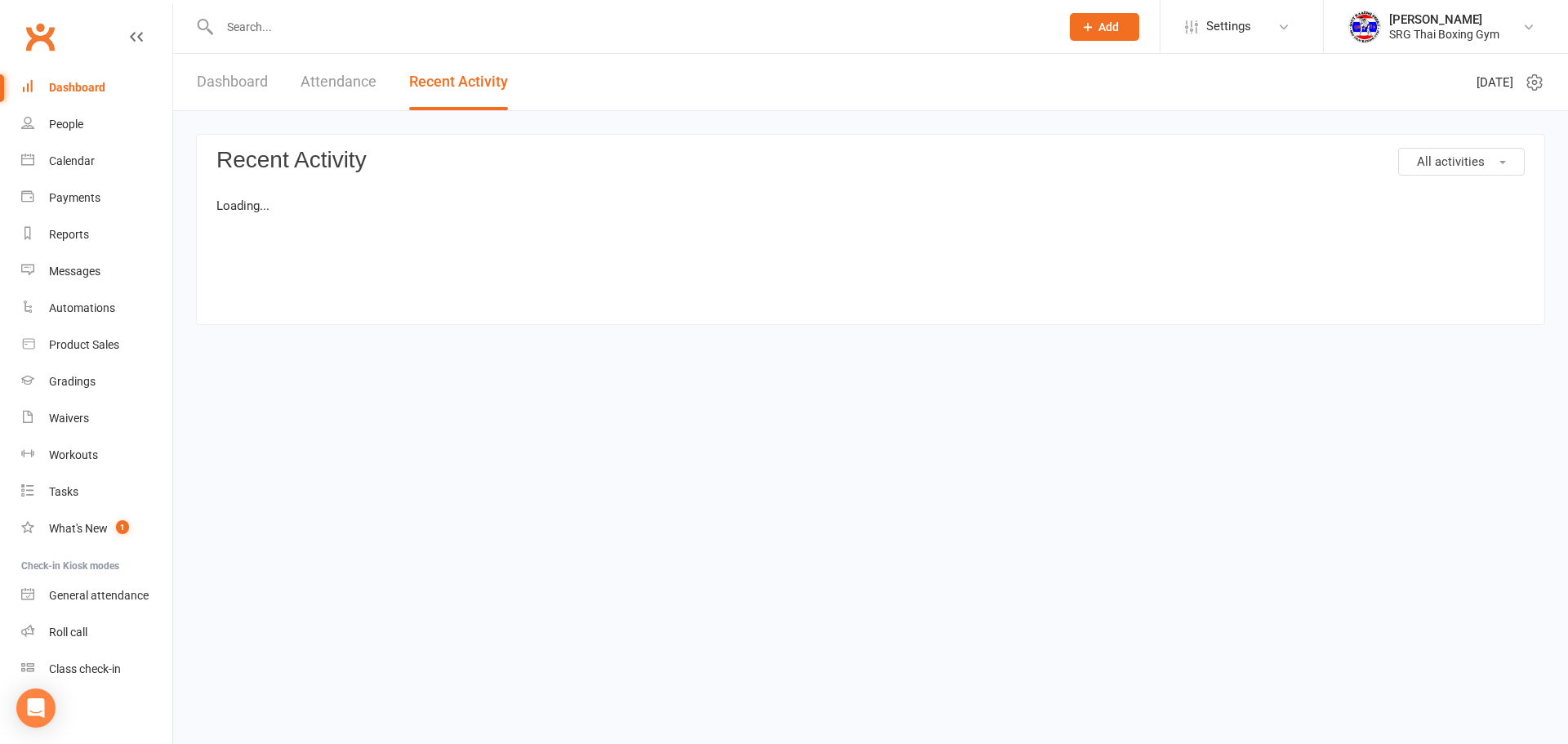
click at [332, 86] on link "Attendance" at bounding box center [339, 82] width 76 height 57
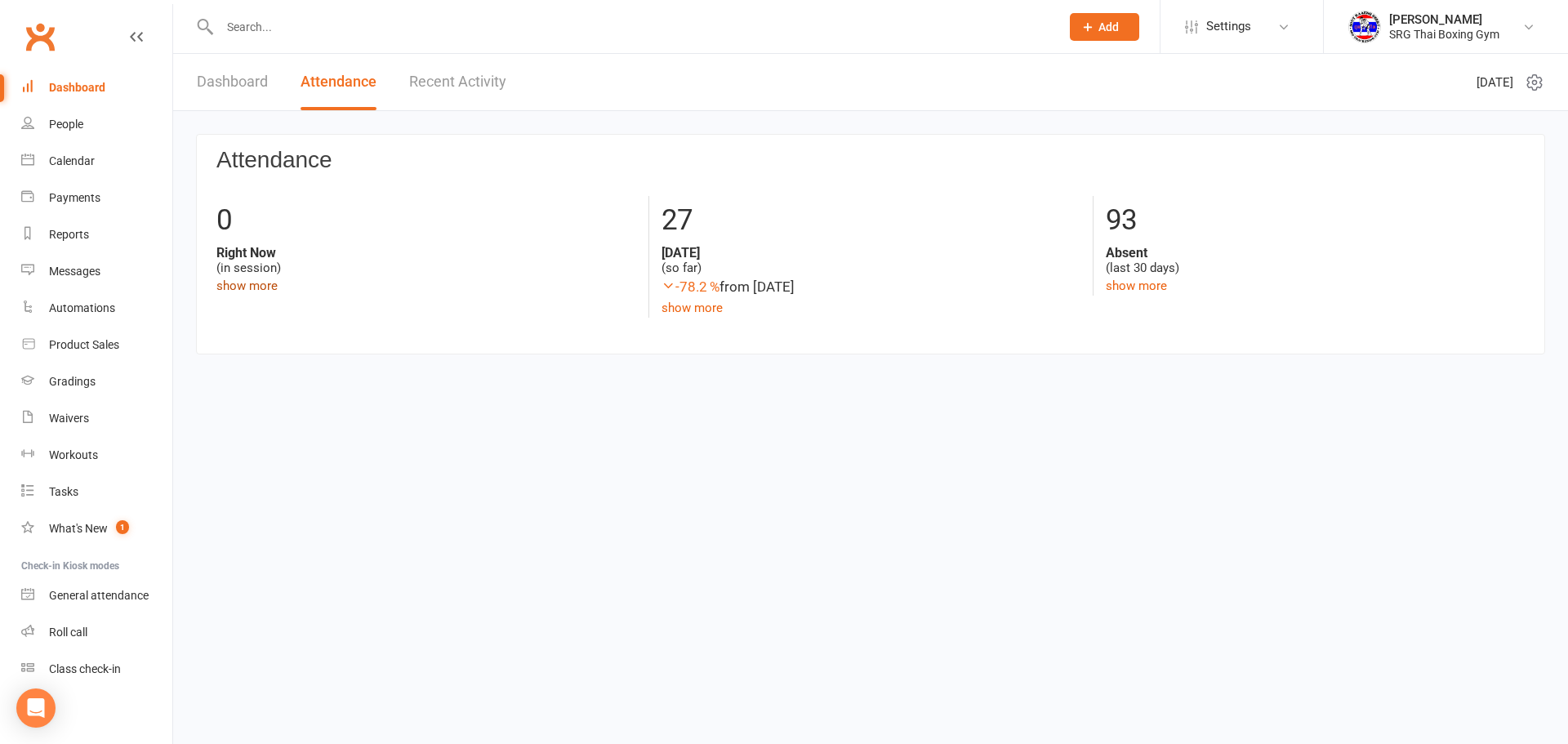
click at [243, 291] on link "show more" at bounding box center [247, 286] width 61 height 15
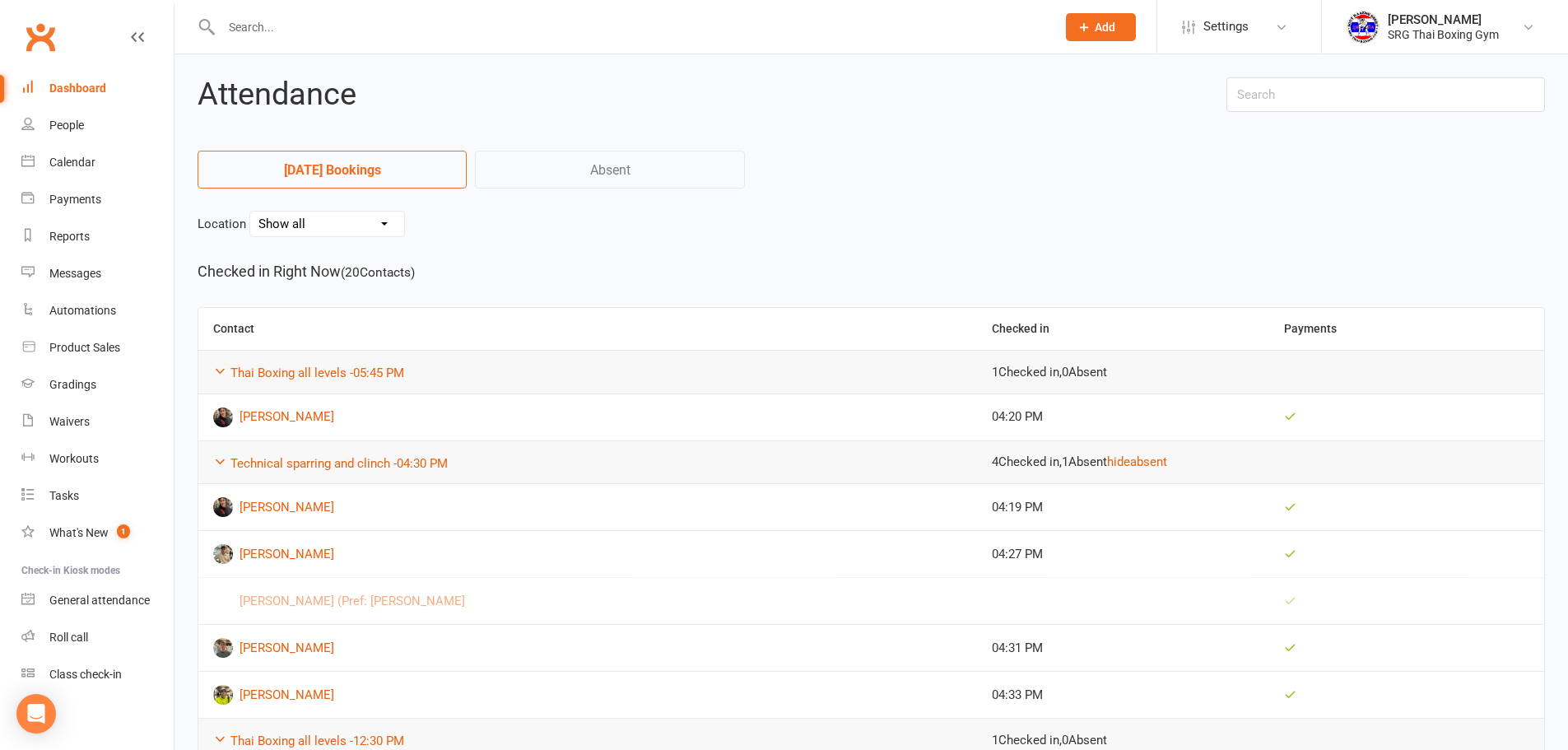
click at [529, 158] on link "Absent" at bounding box center [610, 170] width 269 height 38
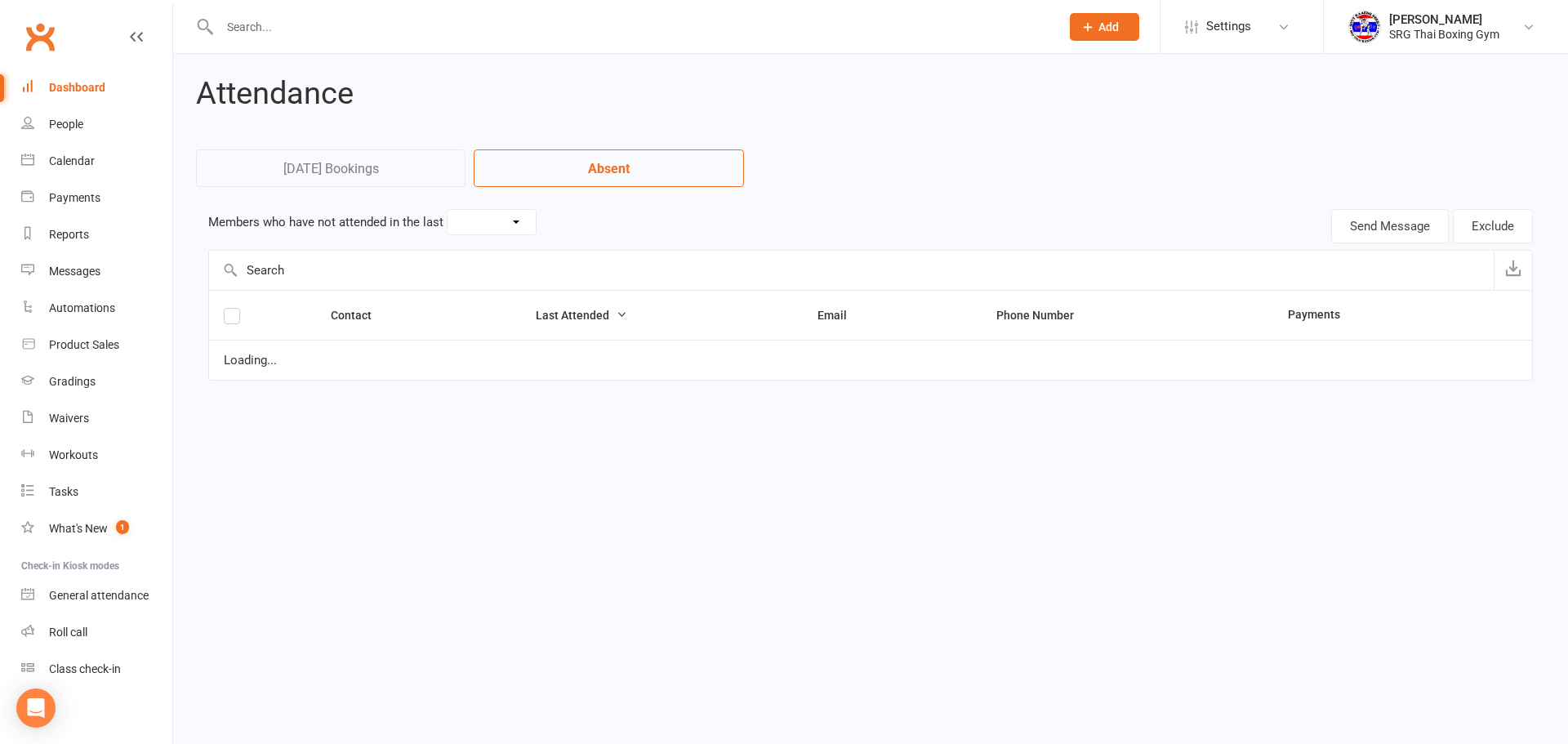
select select "30"
click at [354, 160] on link "[DATE] Bookings" at bounding box center [331, 168] width 270 height 37
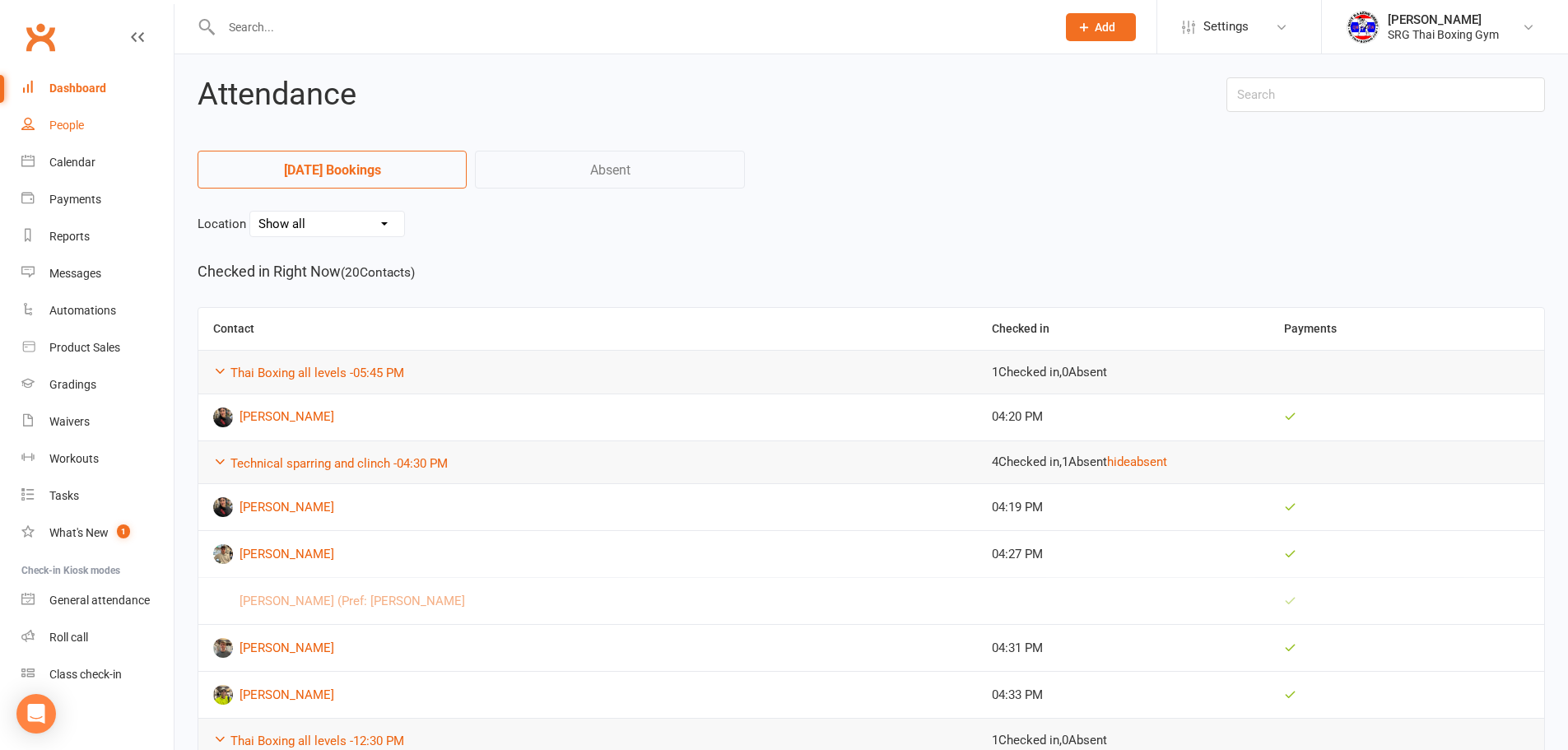
click at [47, 112] on link "People" at bounding box center [98, 126] width 152 height 38
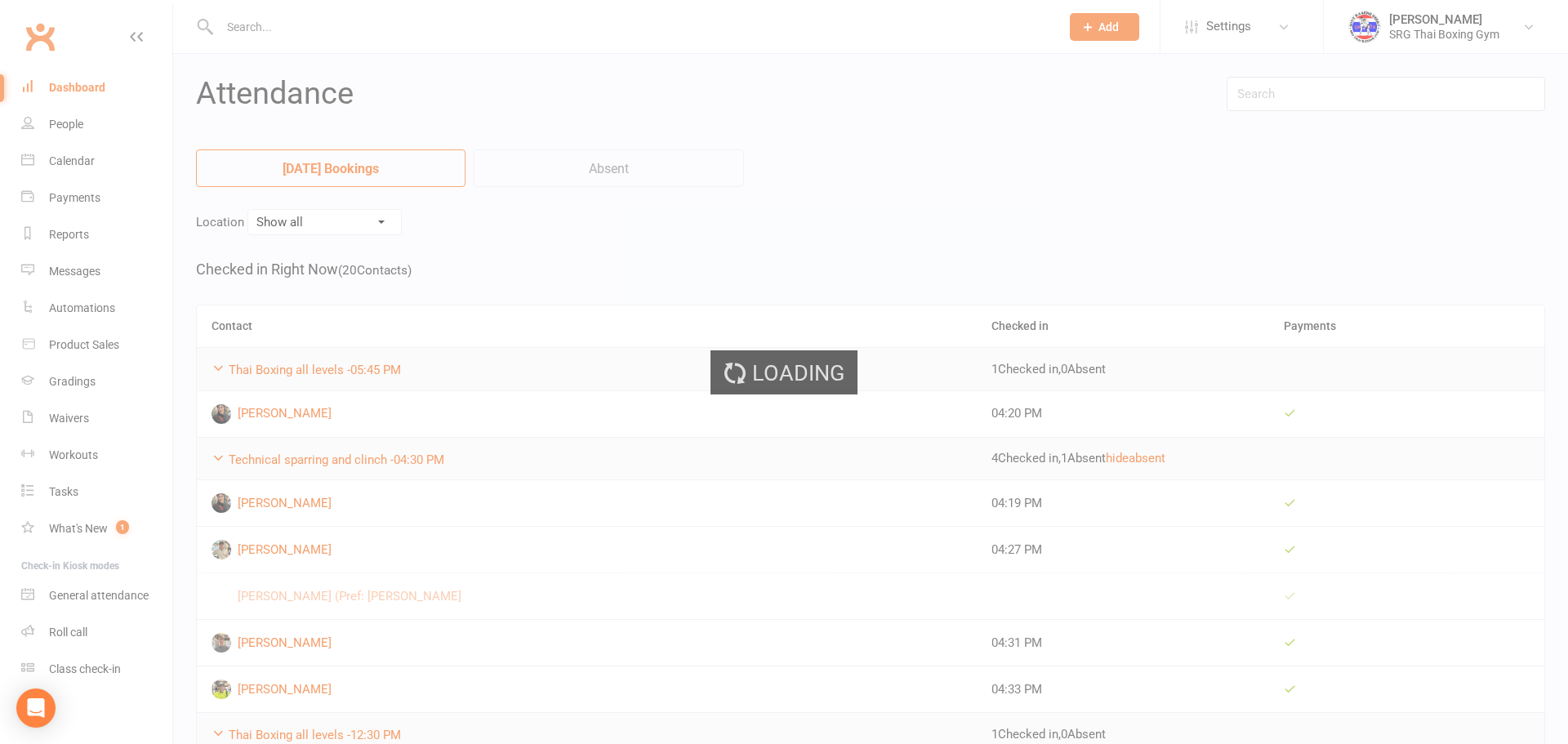
select select "100"
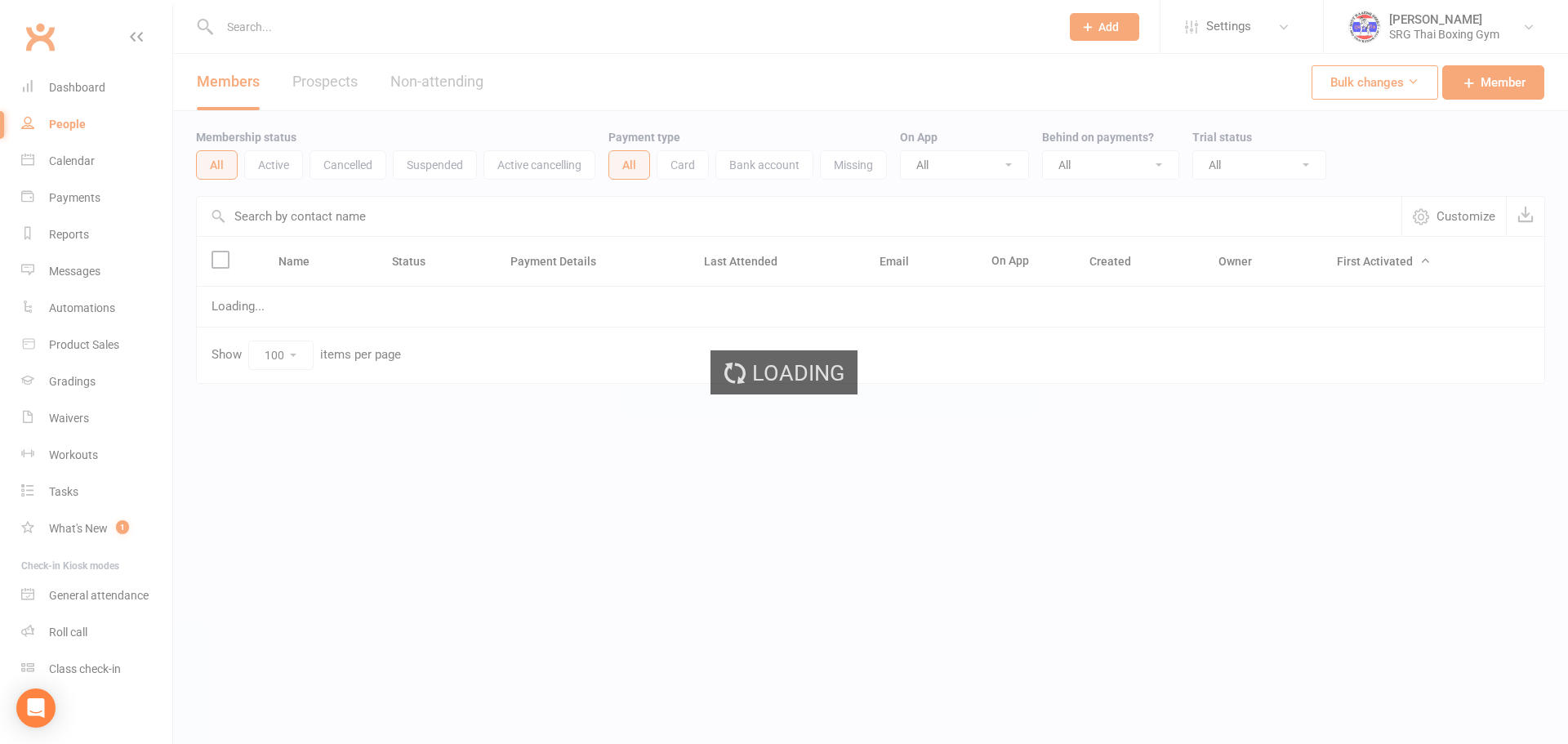
click at [77, 83] on div "Loading" at bounding box center [784, 372] width 1568 height 744
click at [77, 83] on div "Dashboard" at bounding box center [77, 87] width 57 height 13
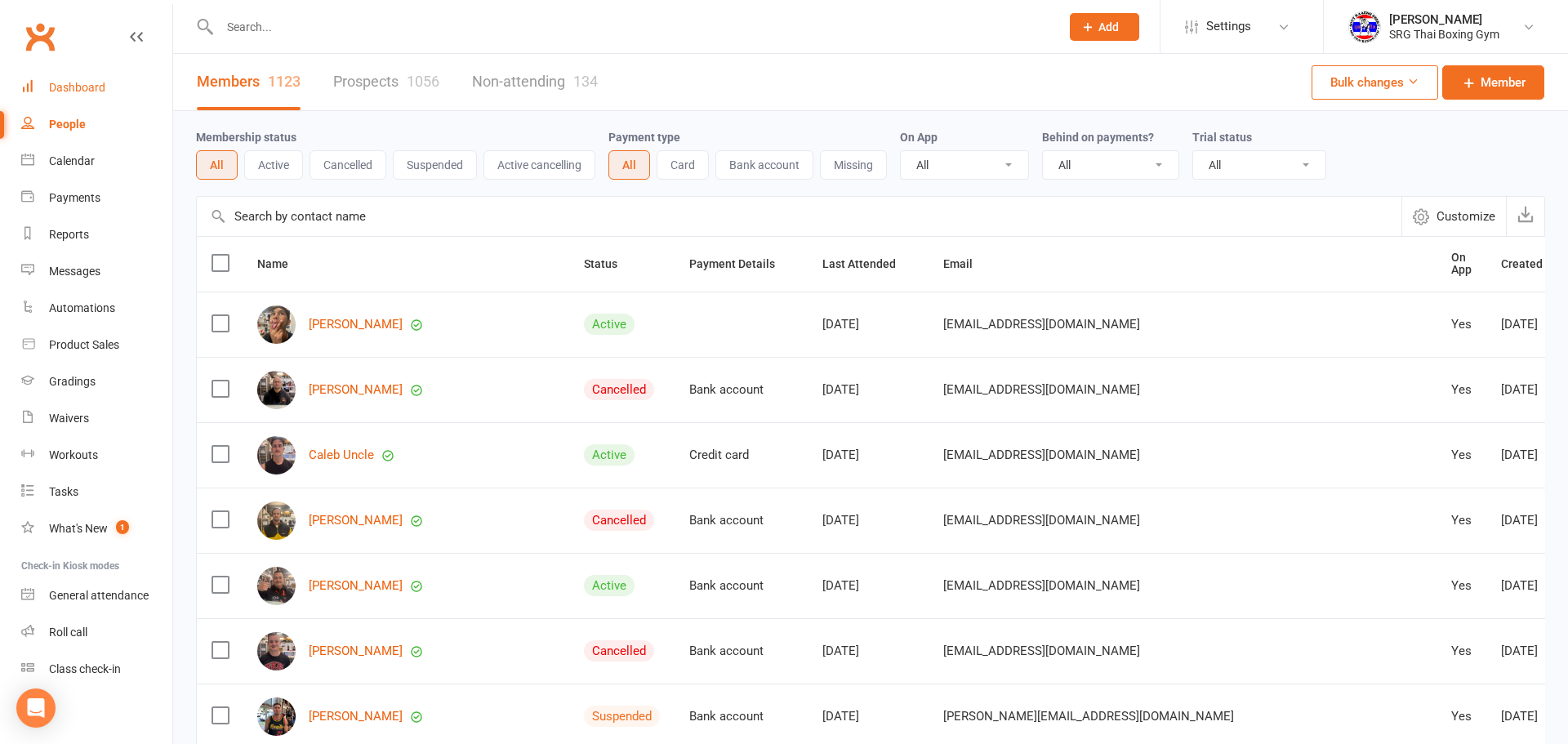
click at [77, 83] on div "Dashboard" at bounding box center [77, 87] width 57 height 13
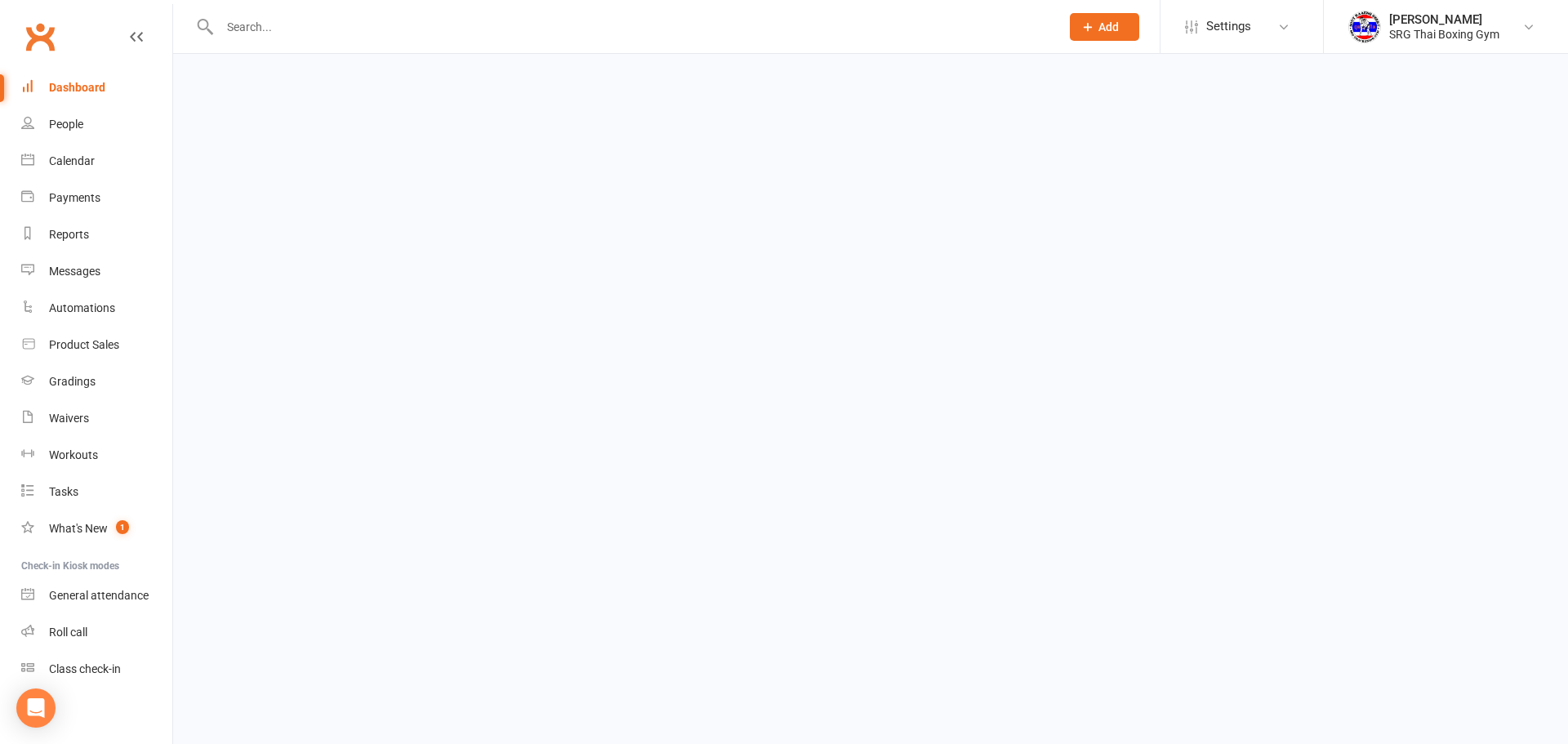
click at [77, 83] on div "Dashboard" at bounding box center [77, 87] width 57 height 13
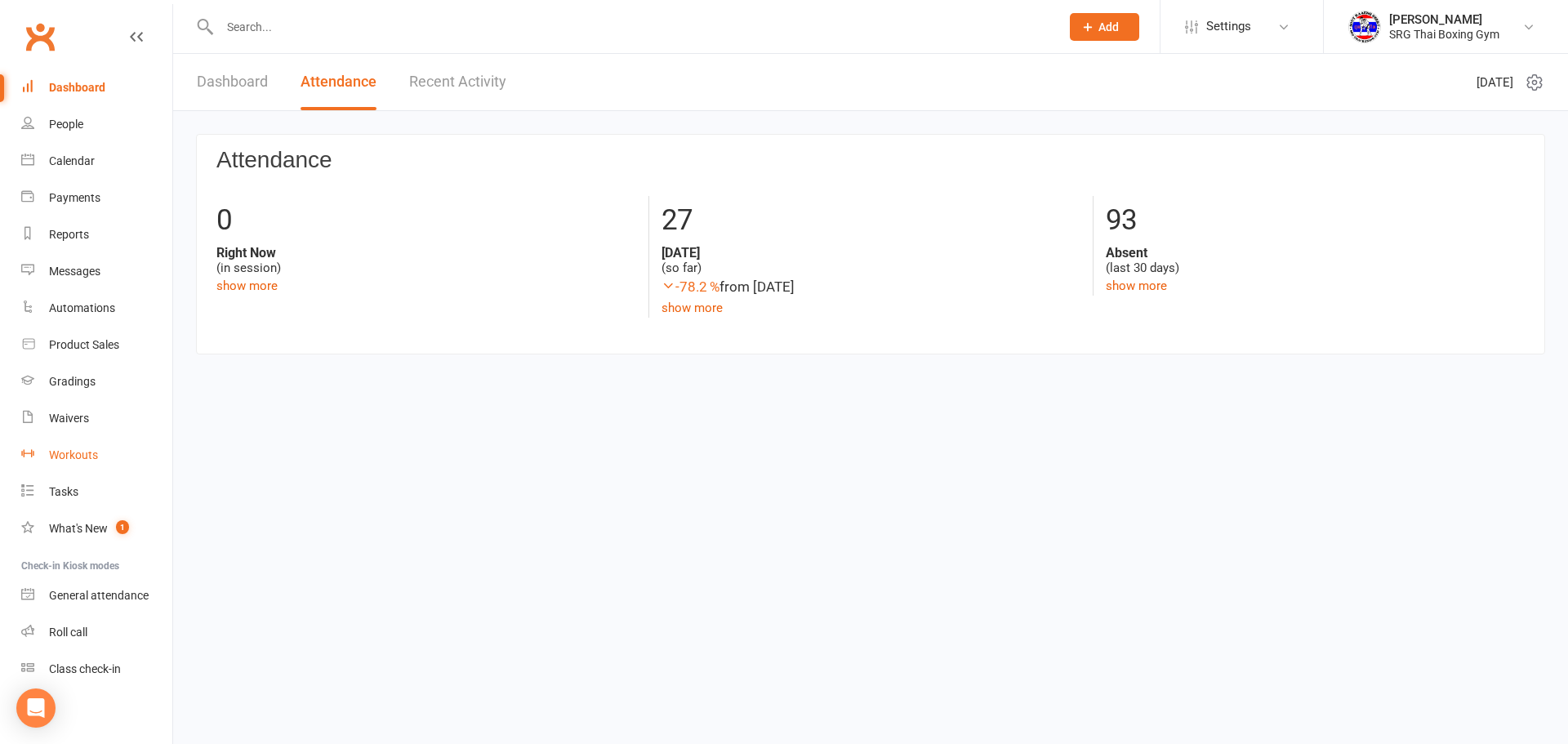
click at [79, 458] on div "Workouts" at bounding box center [73, 455] width 49 height 13
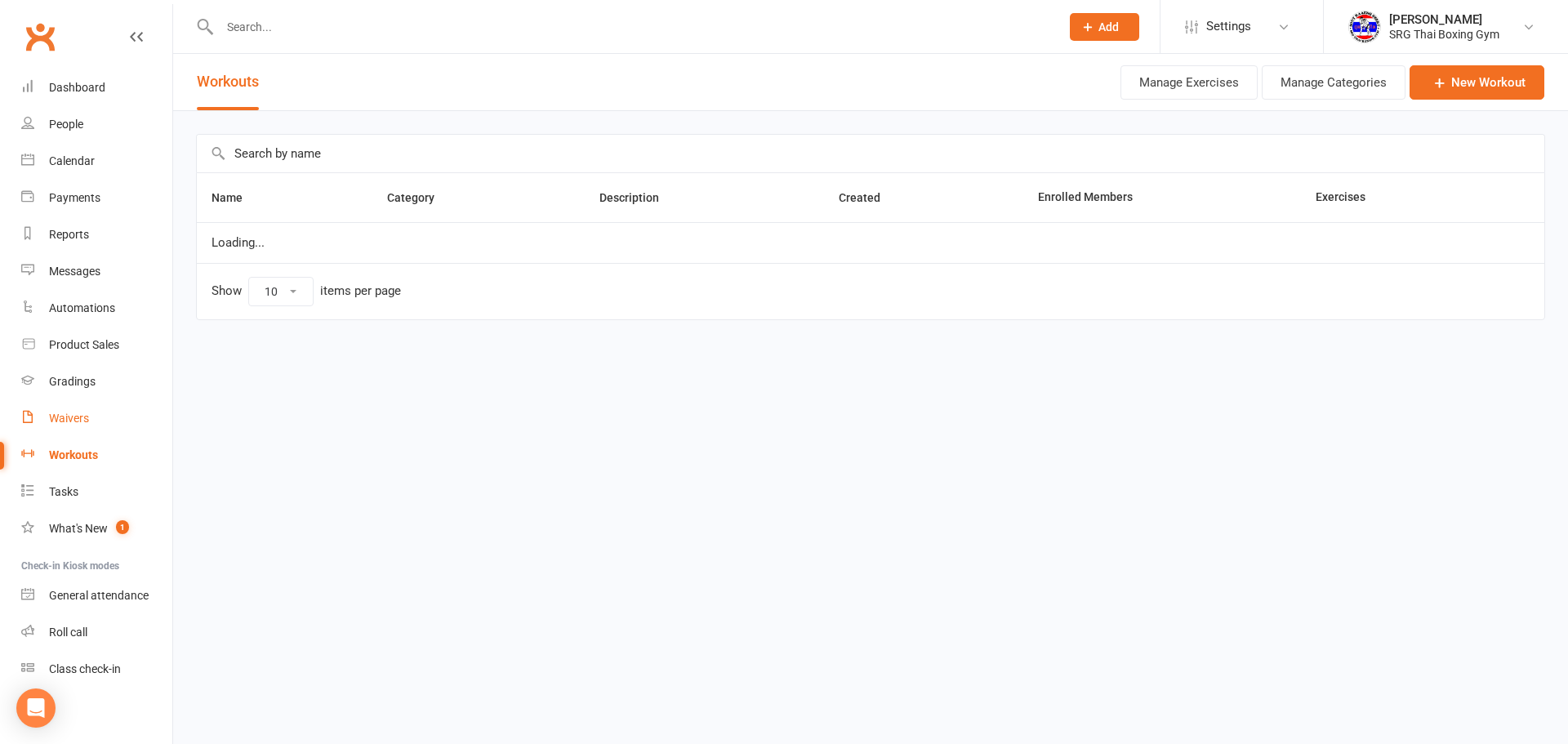
click at [86, 434] on link "Waivers" at bounding box center [97, 418] width 151 height 37
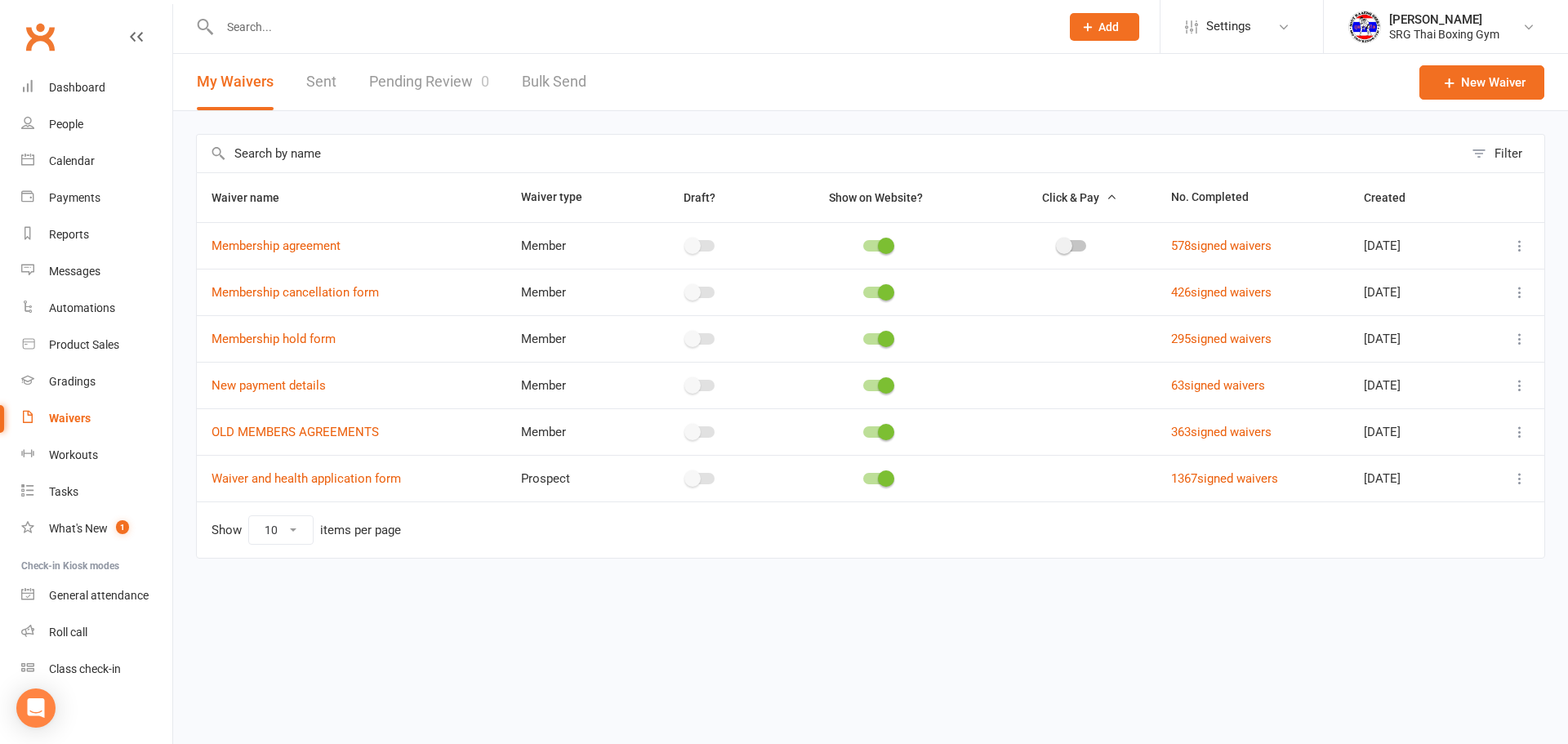
click at [448, 68] on link "Pending Review 0" at bounding box center [429, 82] width 120 height 57
select select "100"
